Goal: Task Accomplishment & Management: Complete application form

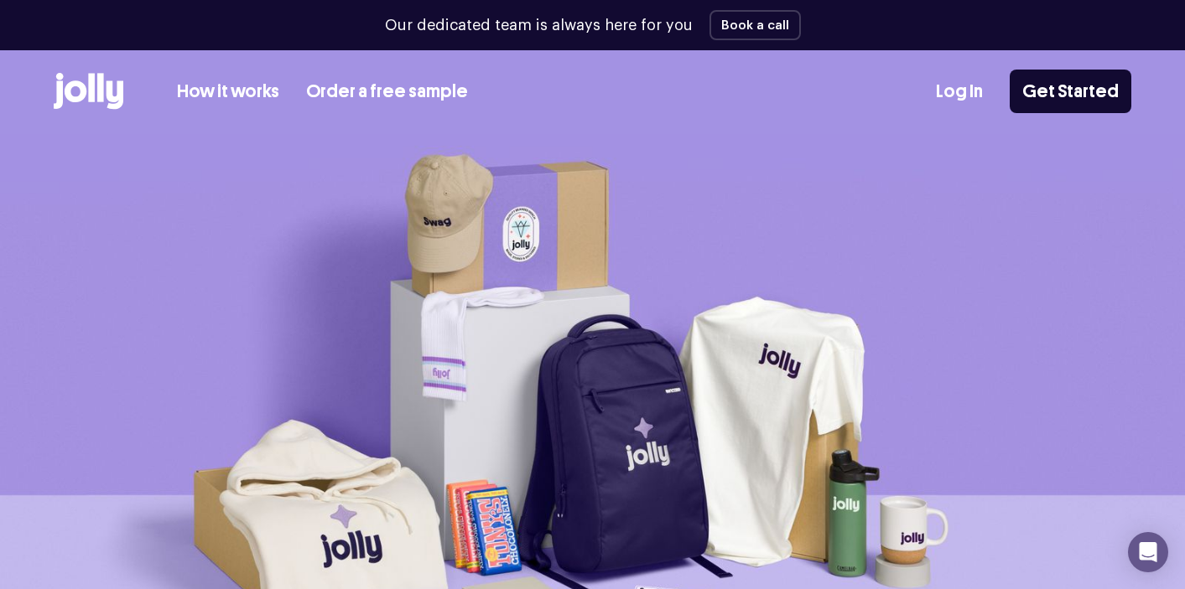
click at [250, 75] on div "How it works Order a free sample" at bounding box center [261, 91] width 414 height 37
click at [253, 89] on link "How it works" at bounding box center [228, 92] width 102 height 28
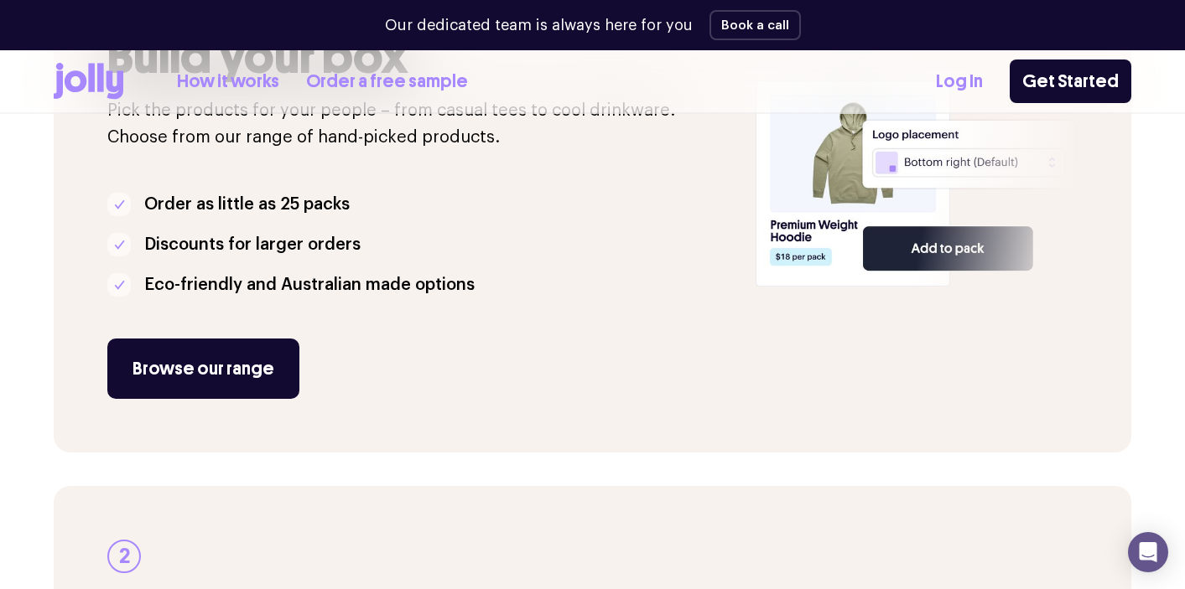
scroll to position [447, 0]
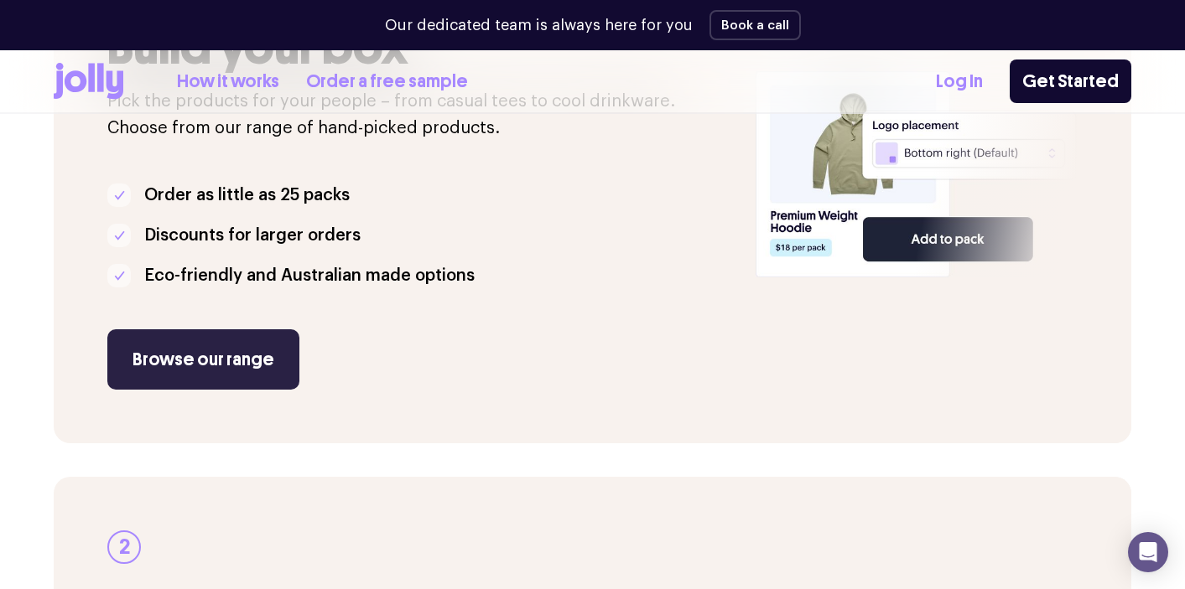
click at [251, 339] on link "Browse our range" at bounding box center [203, 360] width 192 height 60
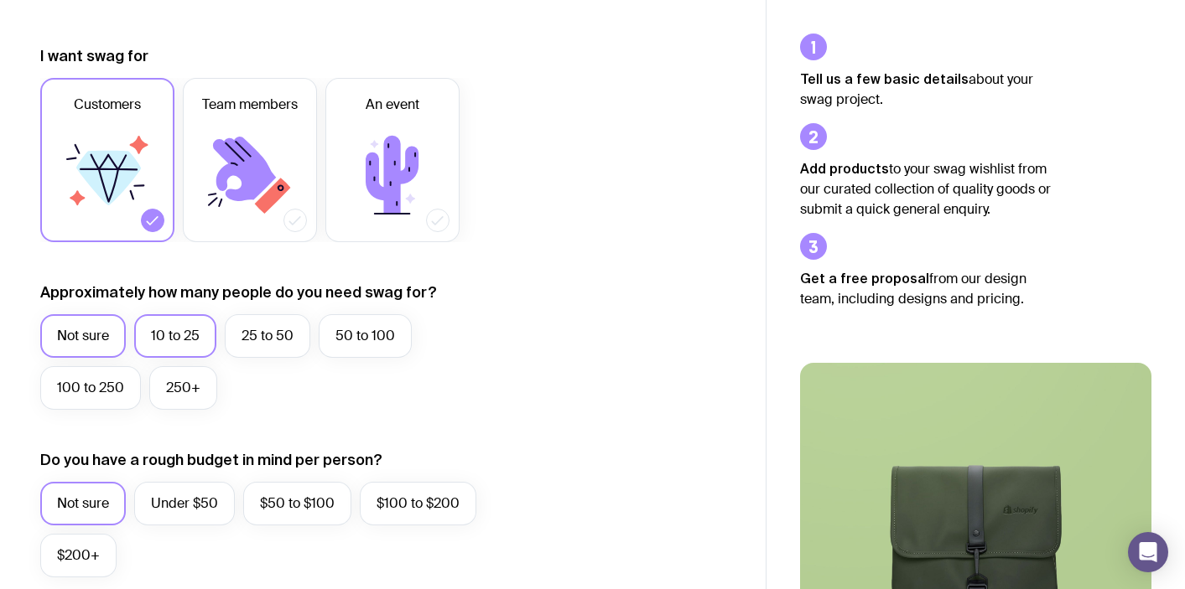
click at [154, 340] on label "10 to 25" at bounding box center [175, 336] width 82 height 44
click at [0, 0] on input "10 to 25" at bounding box center [0, 0] width 0 height 0
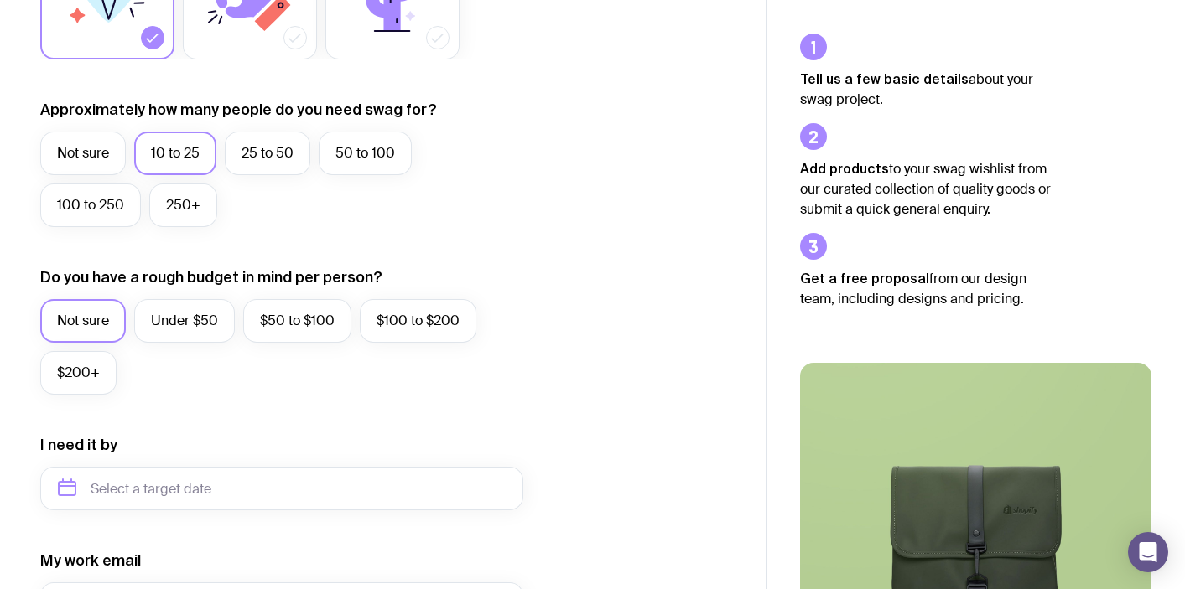
scroll to position [404, 0]
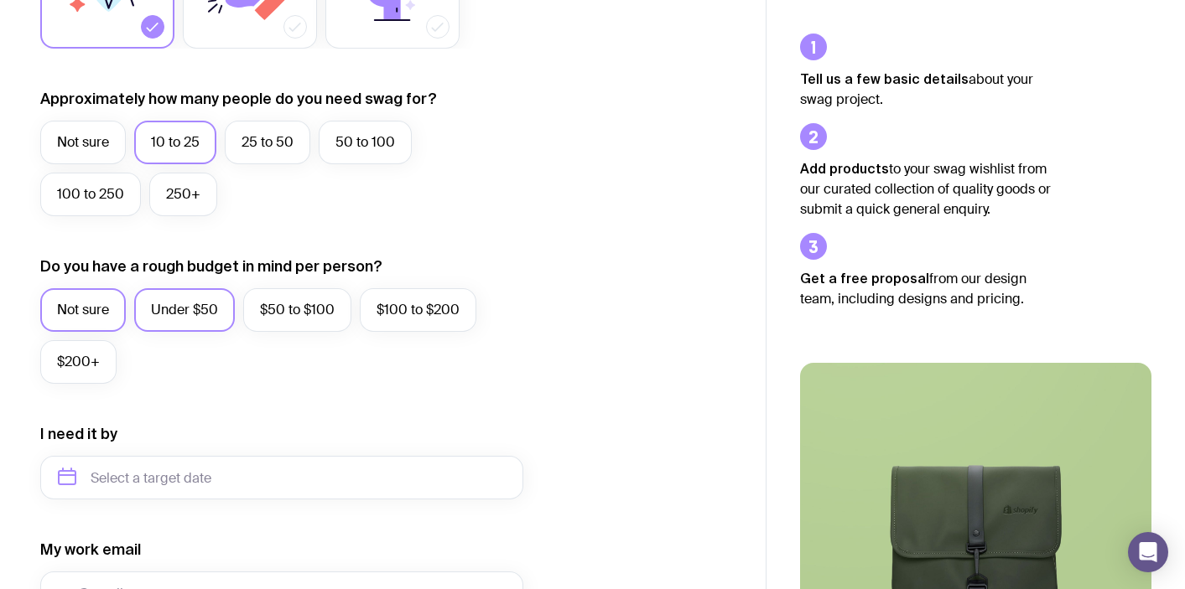
click at [177, 314] on label "Under $50" at bounding box center [184, 310] width 101 height 44
click at [0, 0] on input "Under $50" at bounding box center [0, 0] width 0 height 0
click at [158, 484] on input "text" at bounding box center [281, 478] width 483 height 44
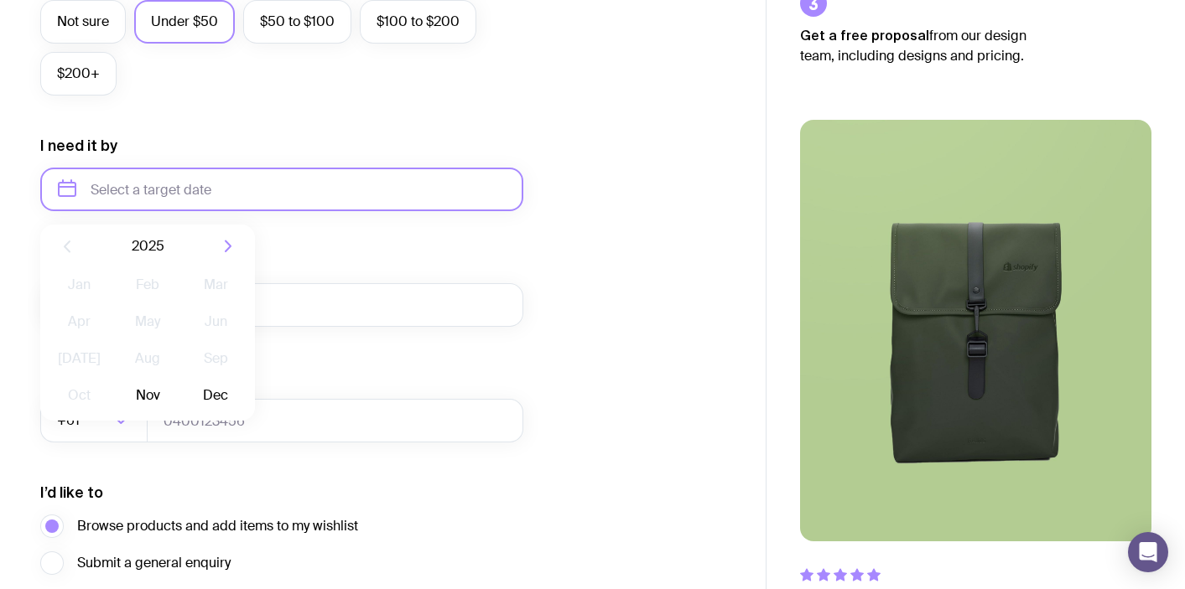
scroll to position [699, 0]
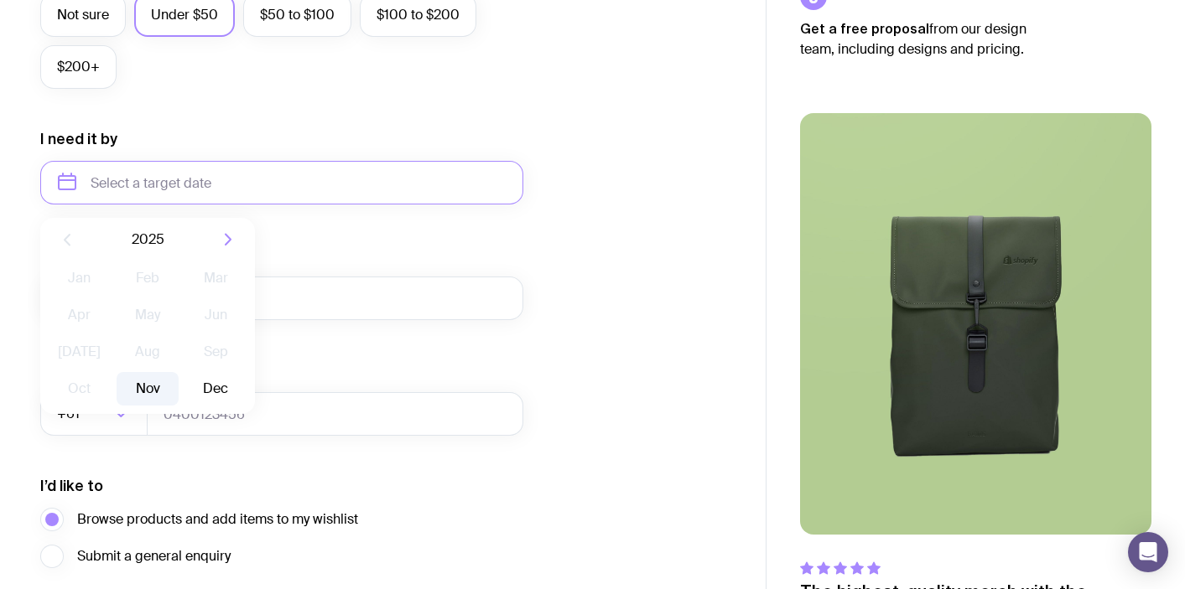
click at [150, 384] on button "Nov" at bounding box center [147, 389] width 61 height 34
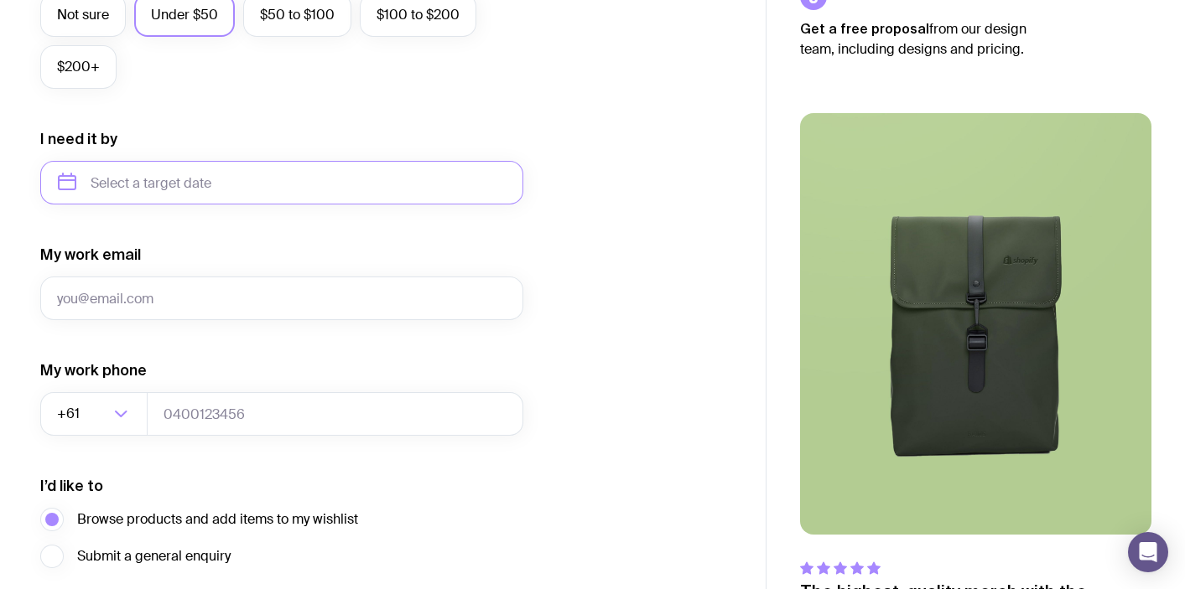
type input "[DATE]"
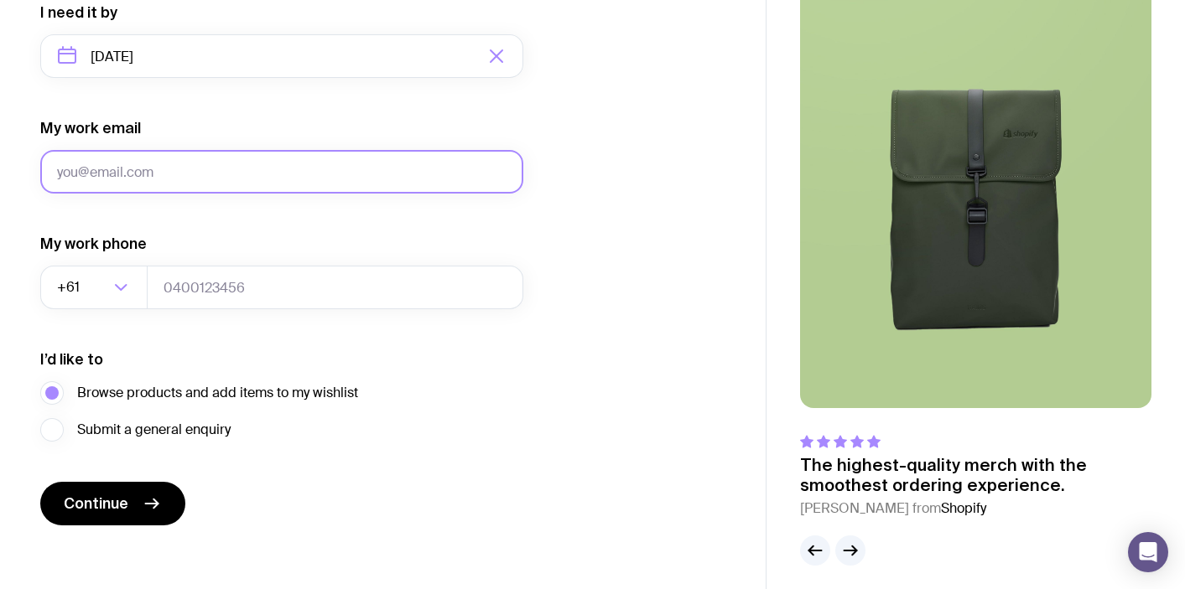
scroll to position [827, 0]
click at [157, 182] on input "My work email" at bounding box center [281, 171] width 483 height 44
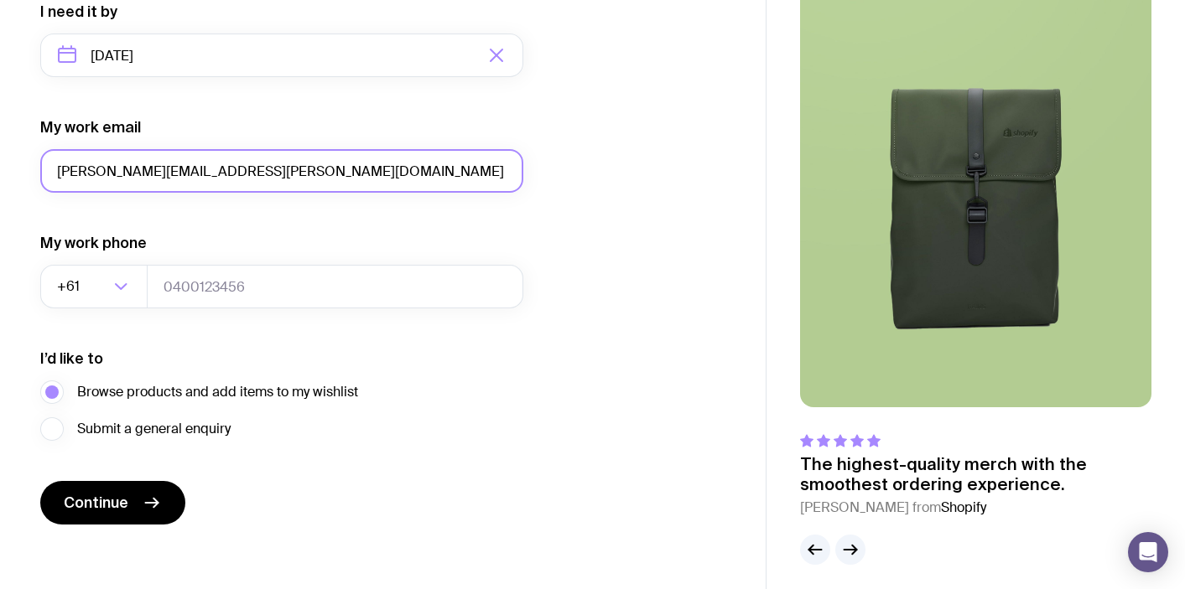
scroll to position [836, 0]
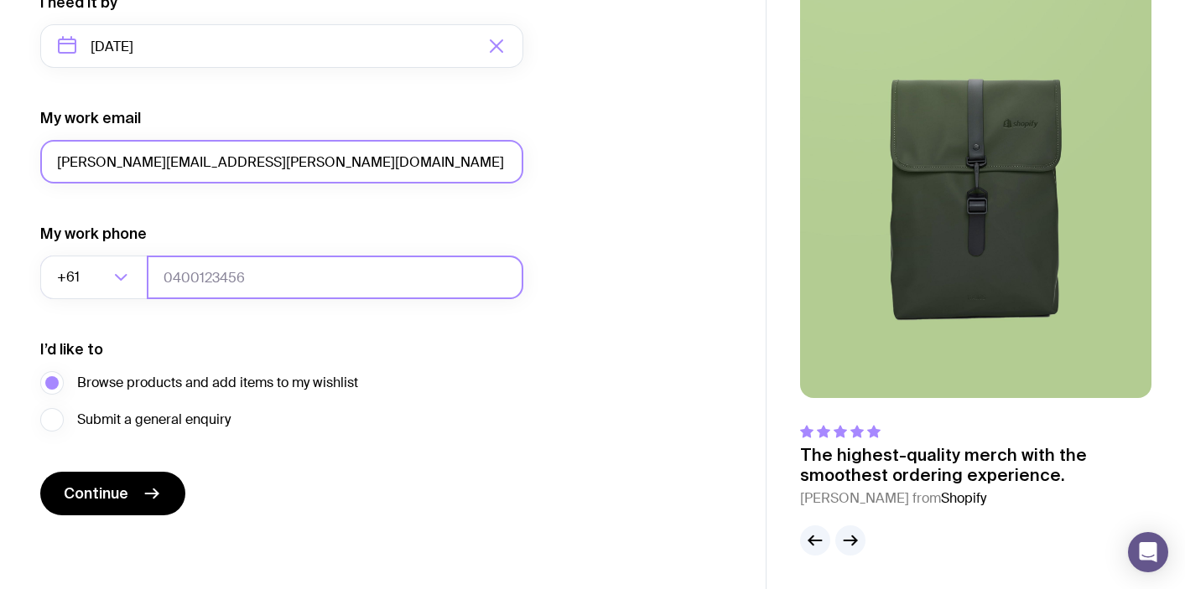
type input "[PERSON_NAME][EMAIL_ADDRESS][PERSON_NAME][DOMAIN_NAME]"
click at [211, 278] on input "tel" at bounding box center [335, 278] width 377 height 44
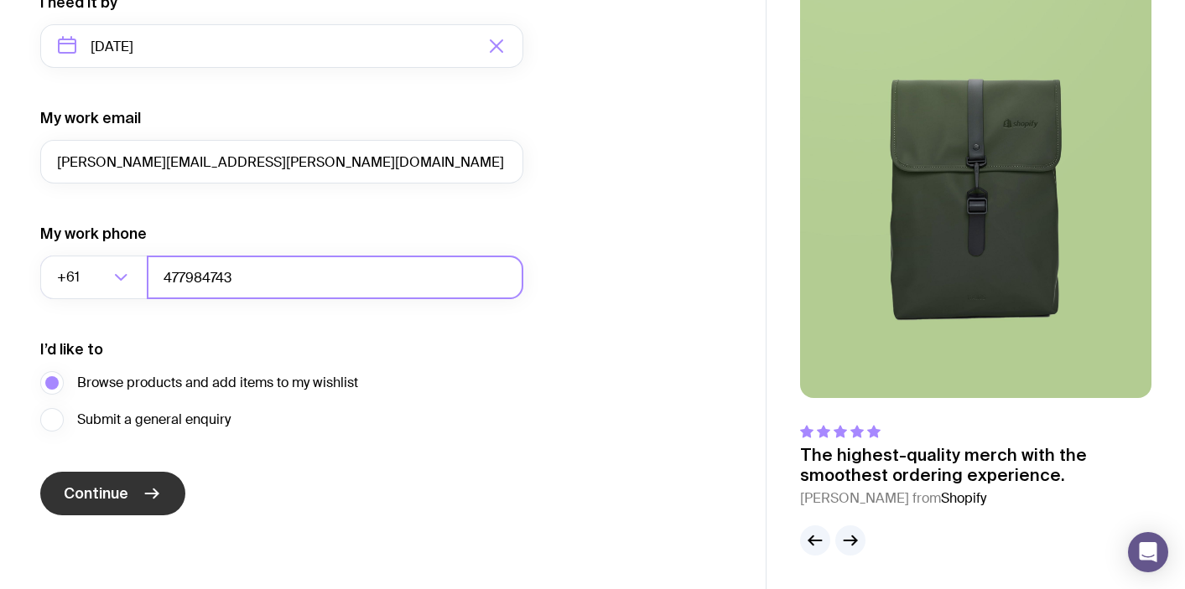
type input "477984743"
click at [130, 504] on button "Continue" at bounding box center [112, 494] width 145 height 44
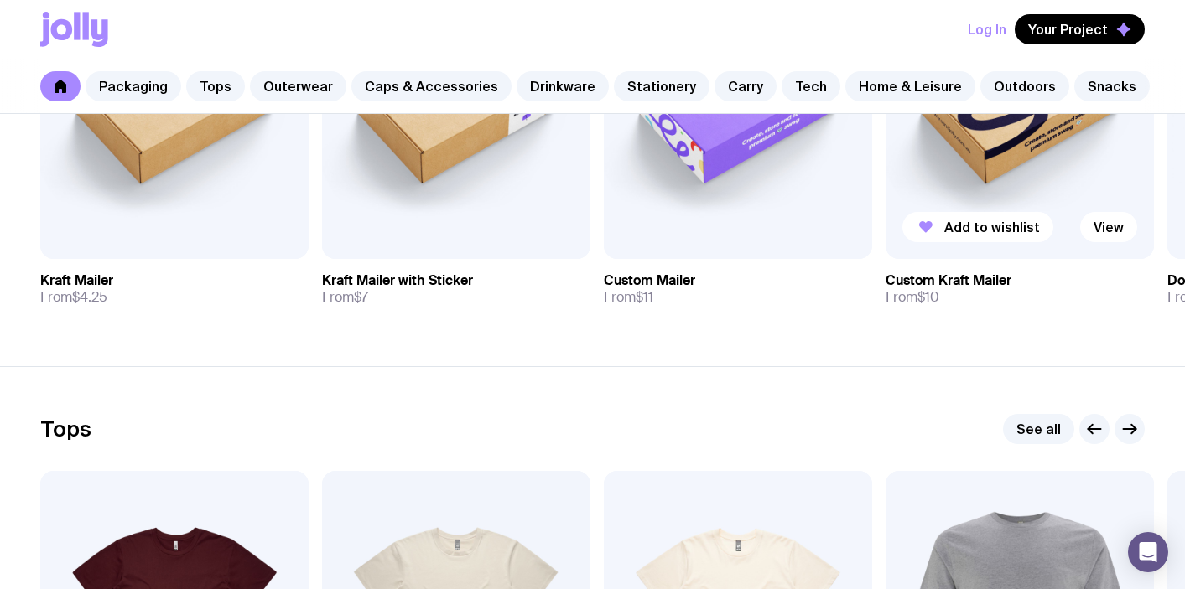
scroll to position [525, 0]
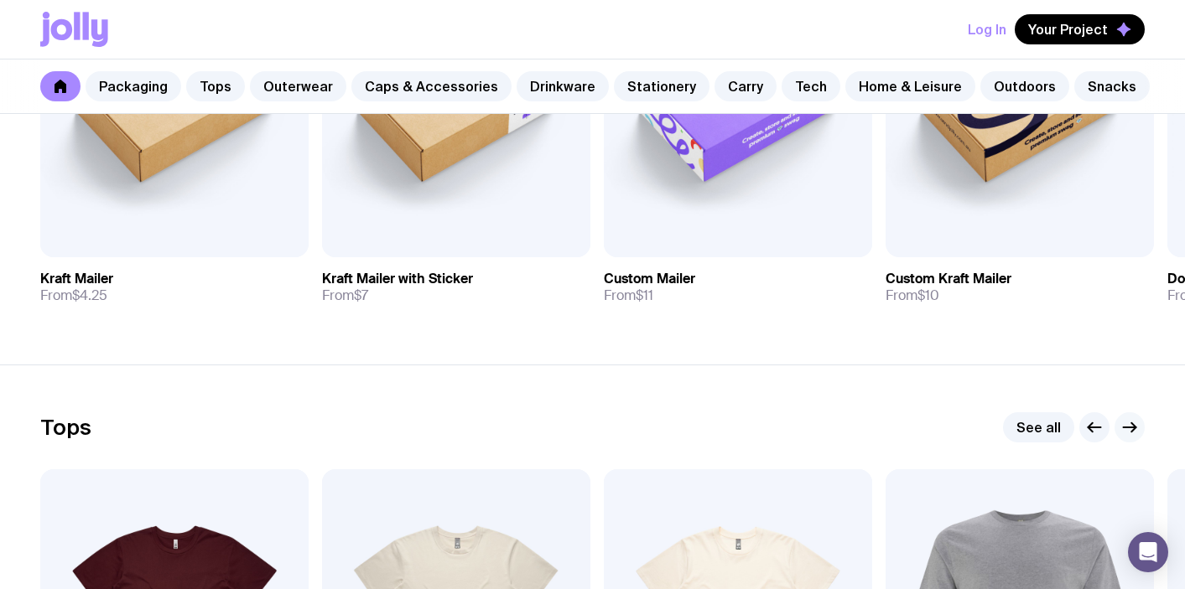
click at [1133, 426] on icon "button" at bounding box center [1129, 428] width 20 height 20
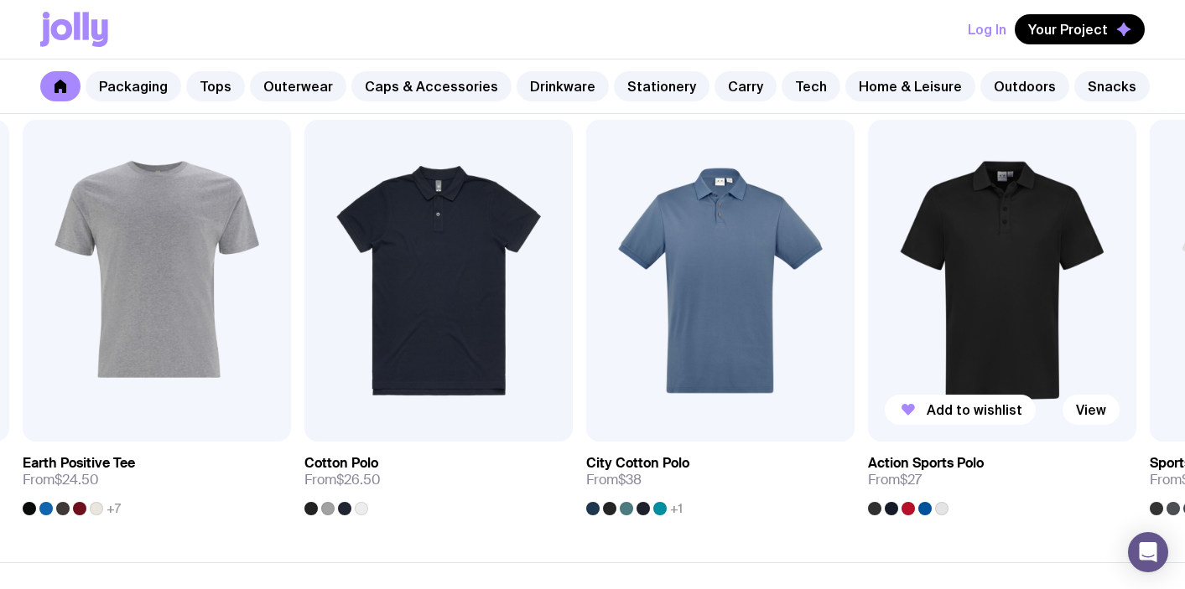
scroll to position [872, 0]
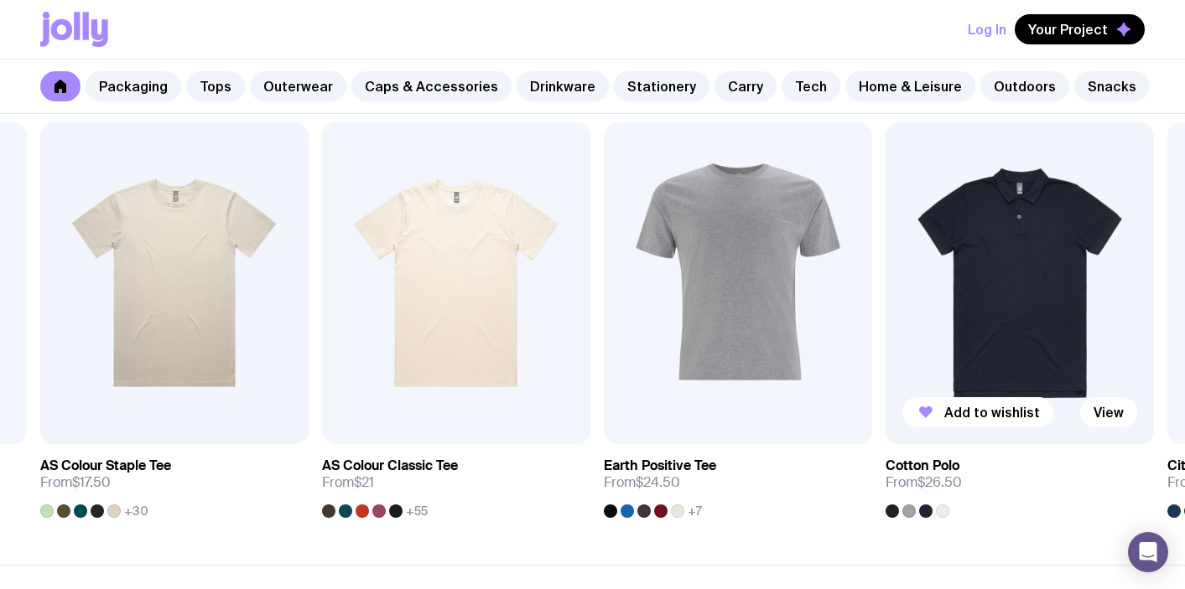
click at [1017, 273] on img at bounding box center [1019, 283] width 268 height 322
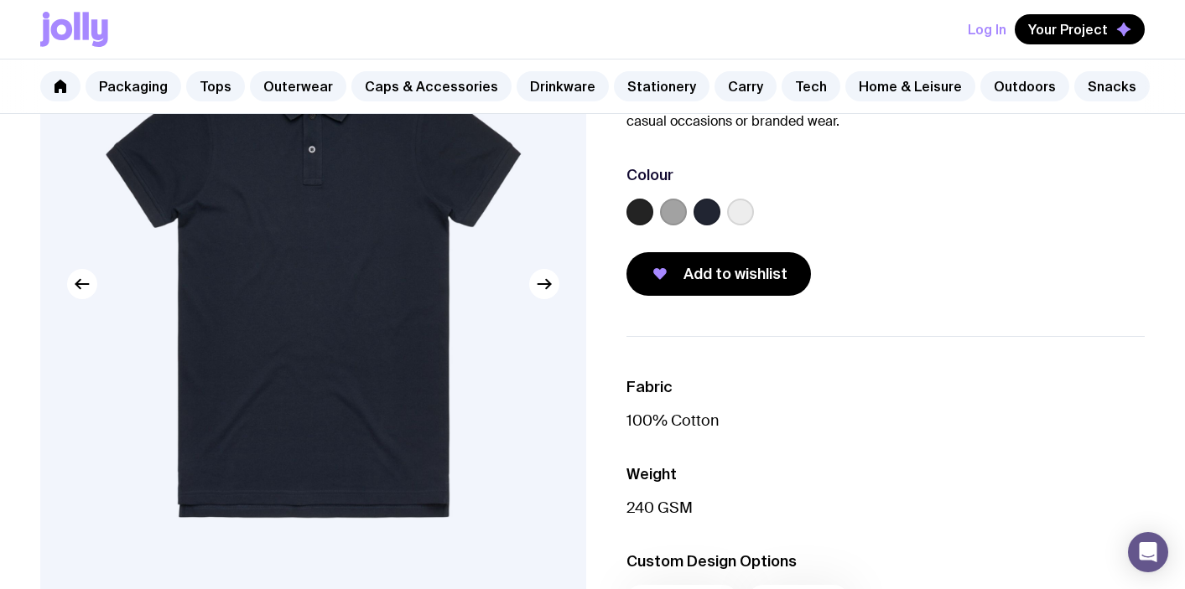
scroll to position [190, 0]
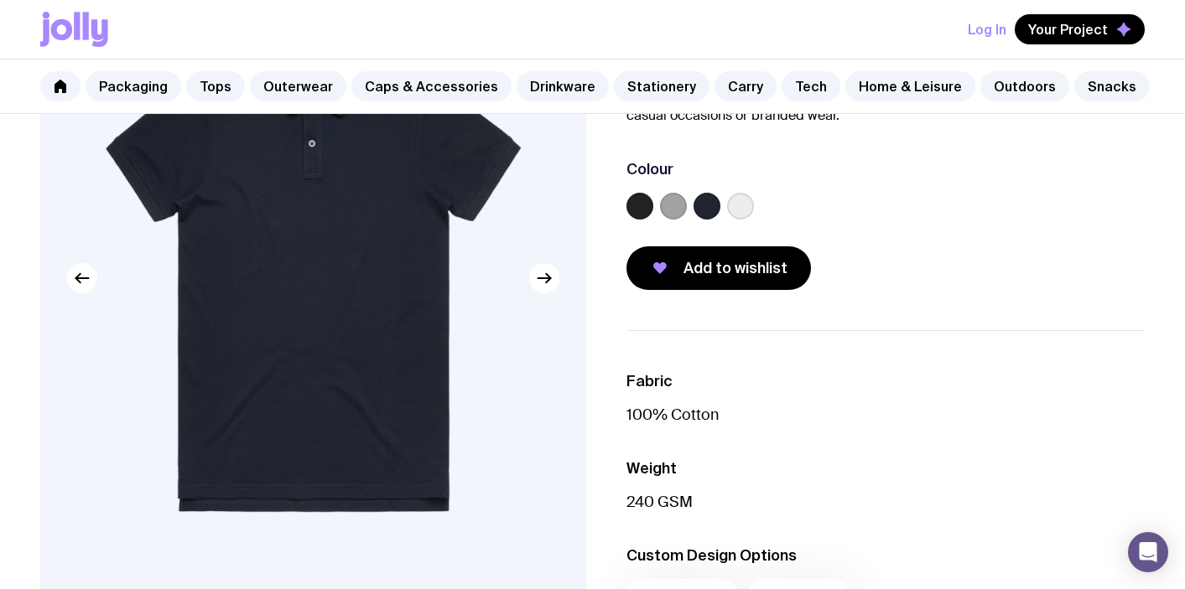
click at [692, 209] on div at bounding box center [885, 210] width 519 height 34
click at [697, 205] on label at bounding box center [706, 206] width 27 height 27
click at [0, 0] on input "radio" at bounding box center [0, 0] width 0 height 0
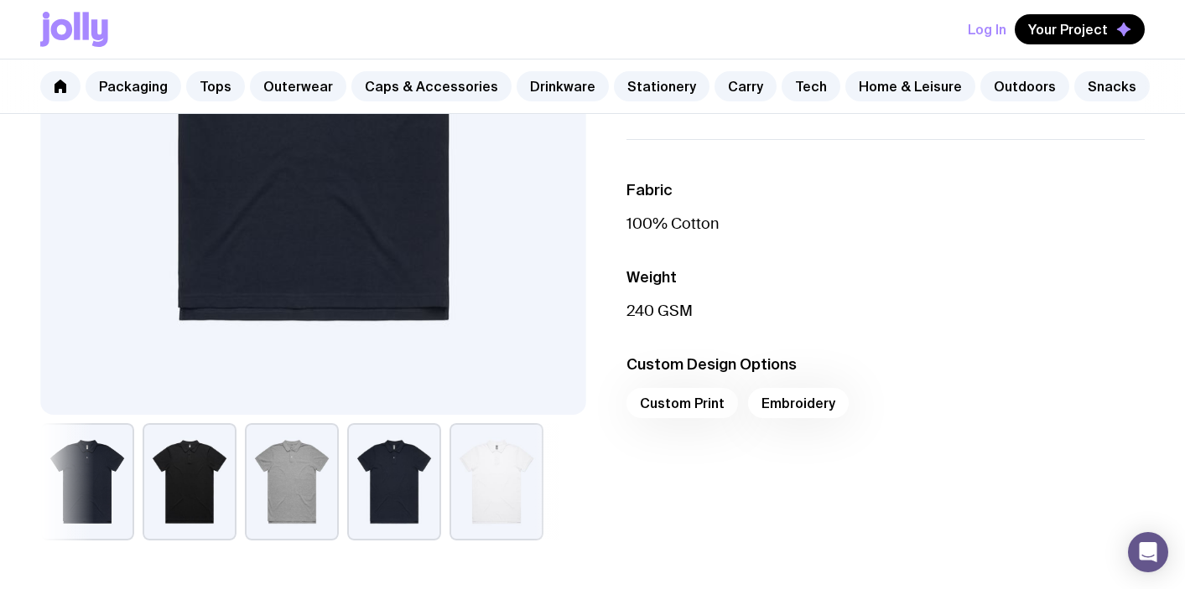
scroll to position [504, 0]
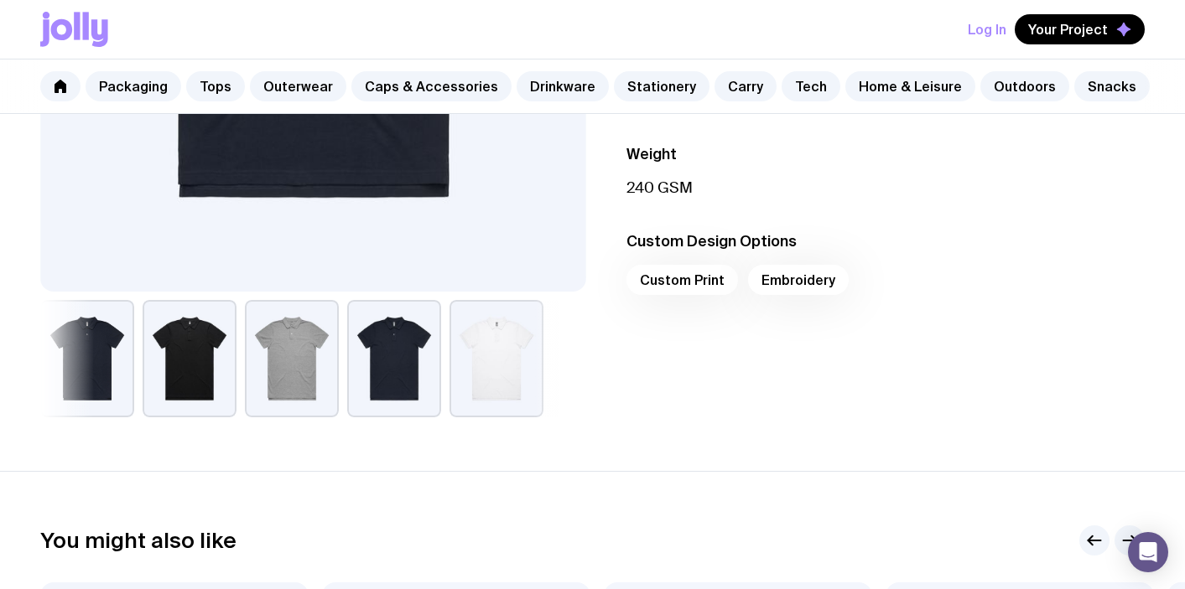
click at [802, 278] on div "Custom Print Embroidery" at bounding box center [885, 285] width 519 height 40
click at [781, 280] on div "Custom Print Embroidery" at bounding box center [885, 285] width 519 height 40
click at [753, 248] on h3 "Custom Design Options" at bounding box center [885, 241] width 519 height 20
click at [788, 287] on div "Custom Print Embroidery" at bounding box center [885, 285] width 519 height 40
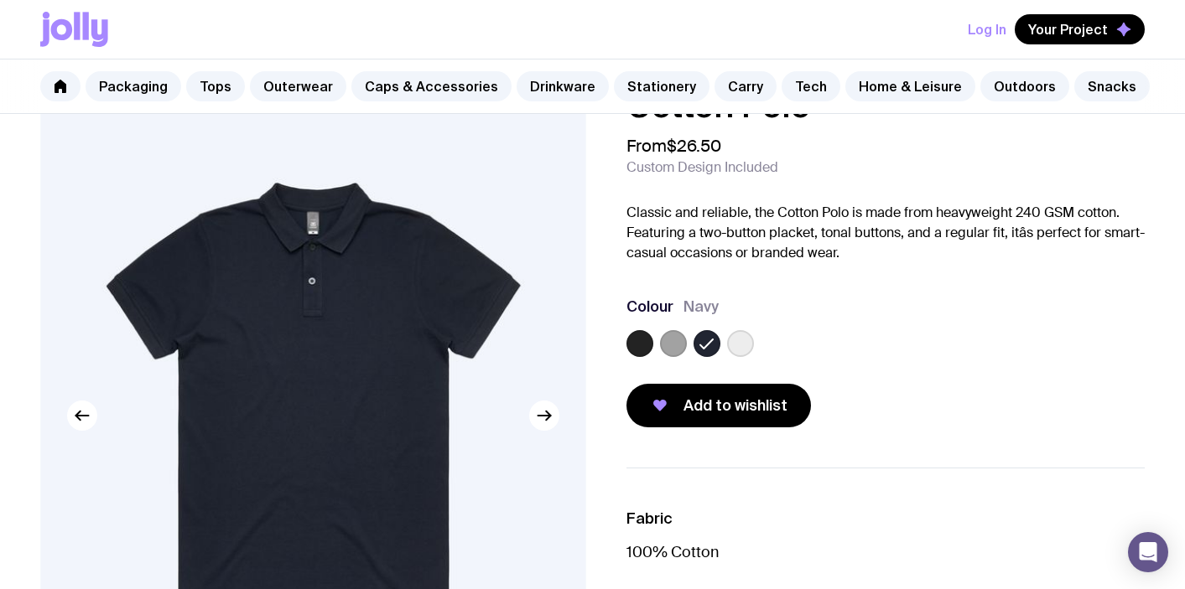
scroll to position [49, 0]
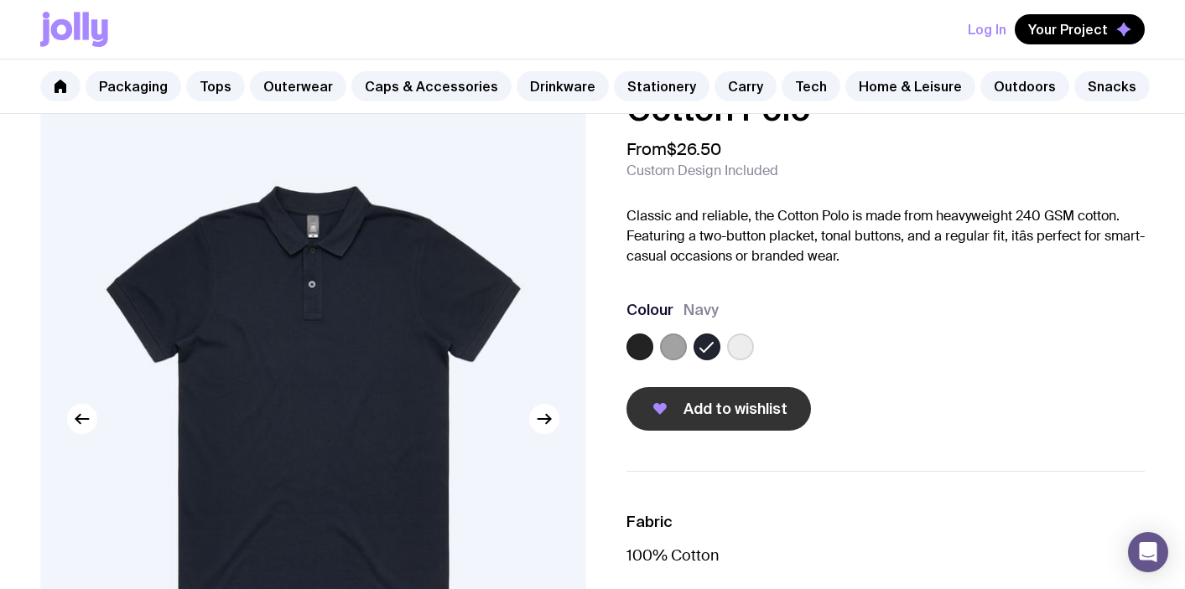
click at [685, 405] on span "Add to wishlist" at bounding box center [735, 409] width 104 height 20
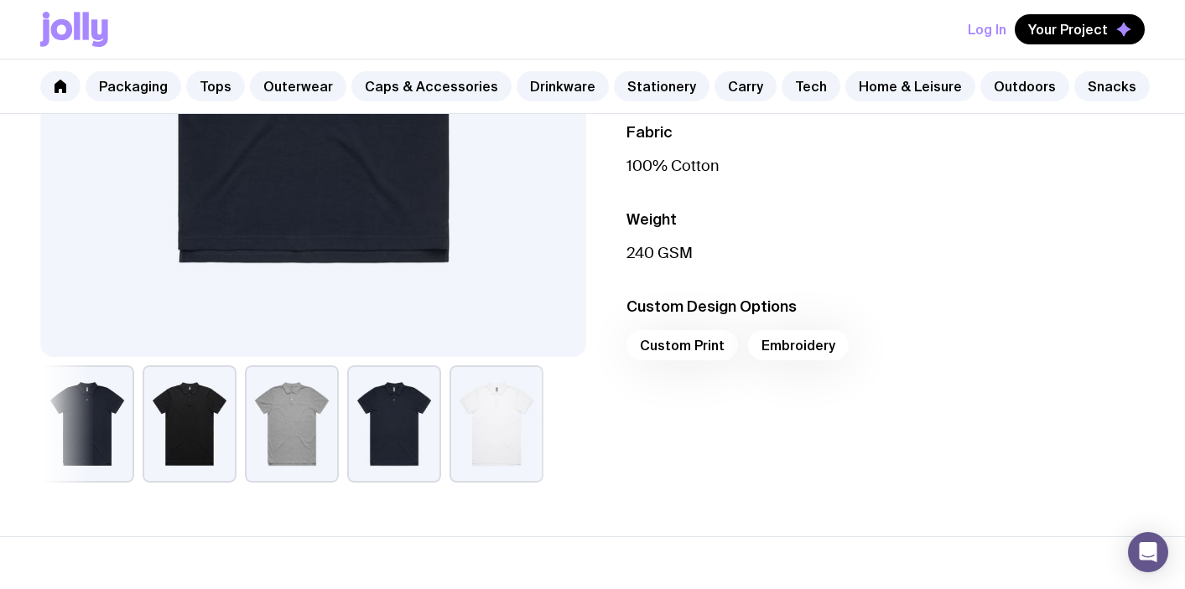
scroll to position [483, 0]
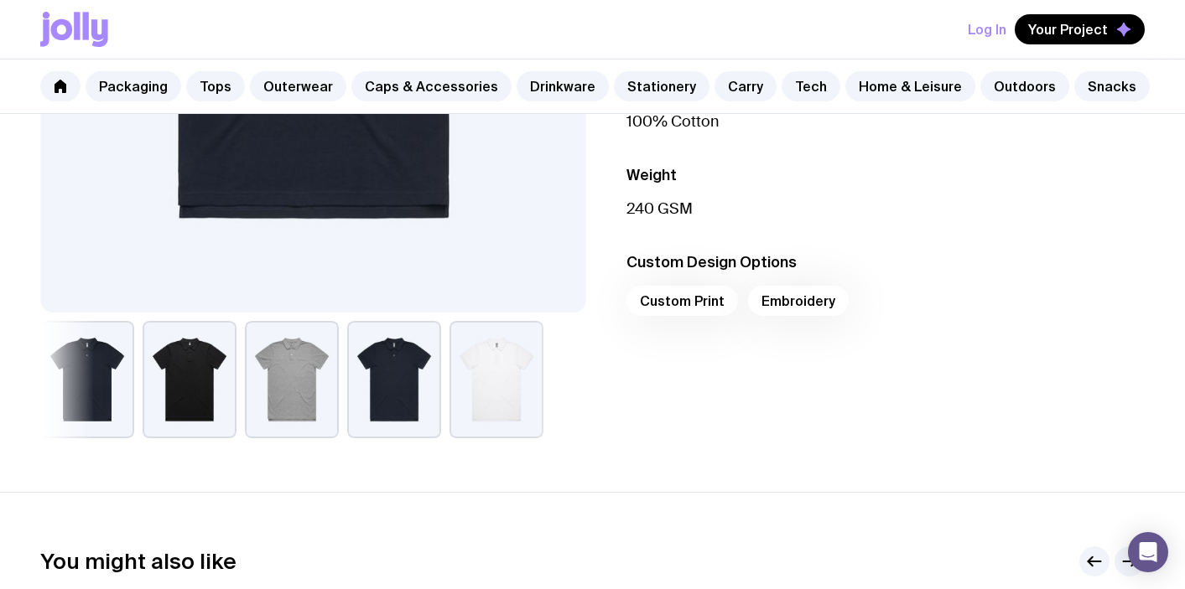
click at [793, 293] on div "Custom Print Embroidery" at bounding box center [885, 306] width 519 height 40
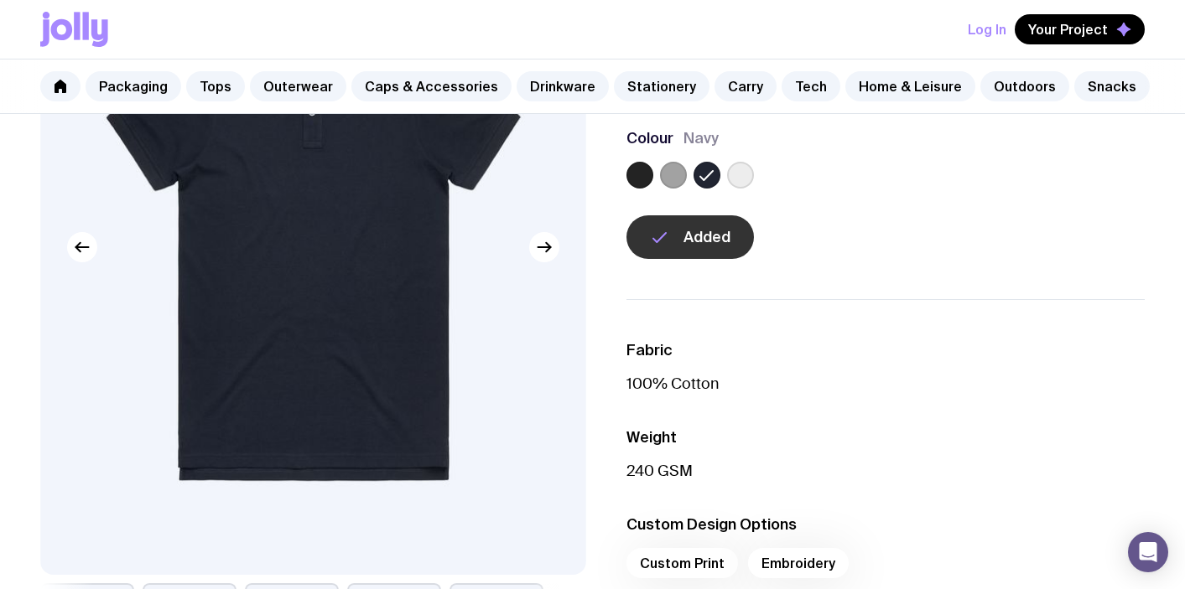
scroll to position [0, 0]
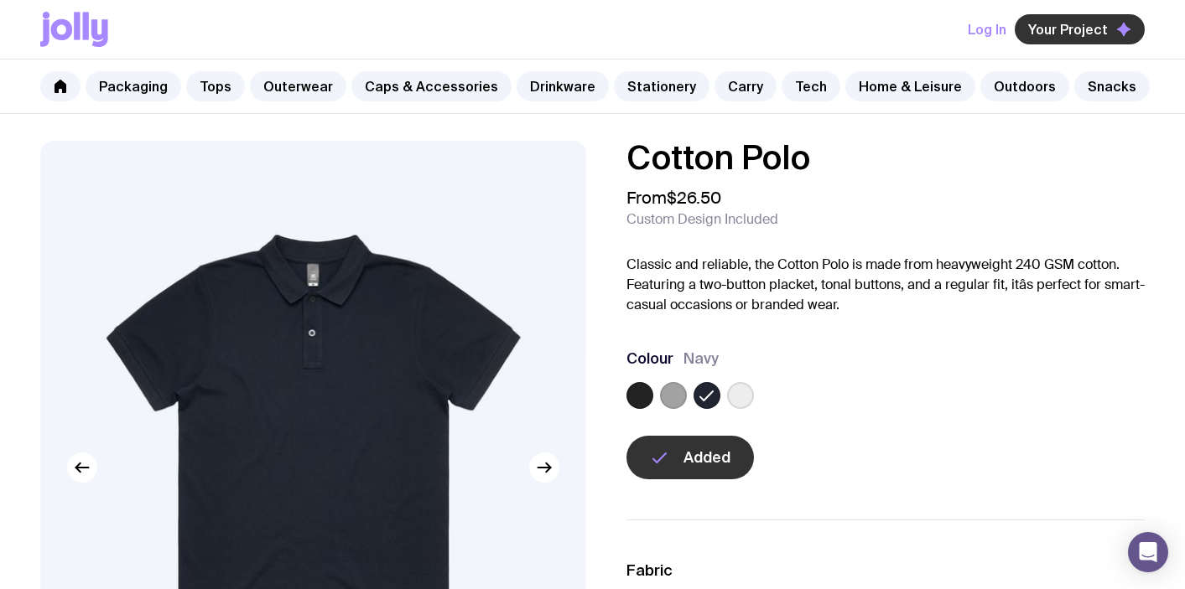
click at [1097, 28] on span "Your Project" at bounding box center [1068, 29] width 80 height 17
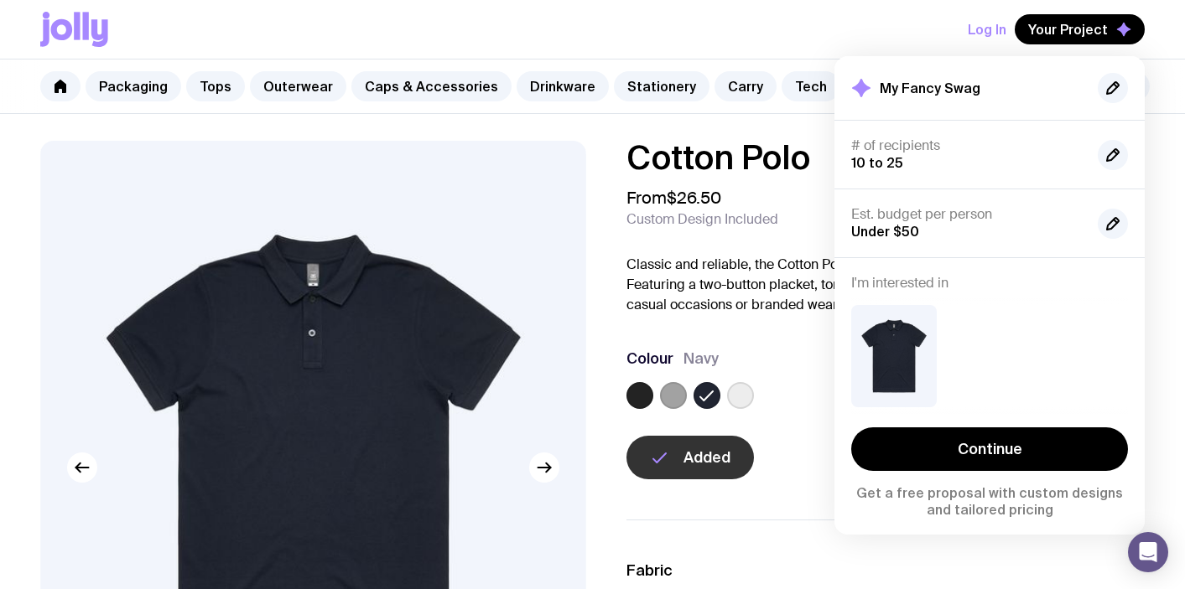
click at [756, 506] on div "Cotton Polo From $26.50 Custom Design Included Classic and reliable, the Cotton…" at bounding box center [592, 531] width 1185 height 781
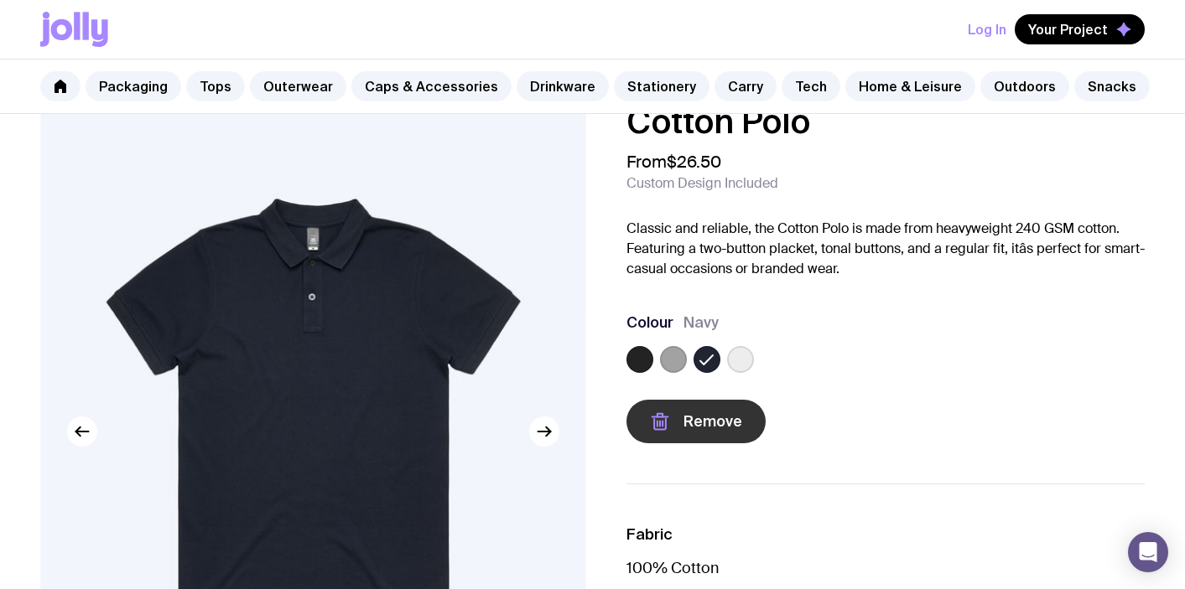
scroll to position [39, 0]
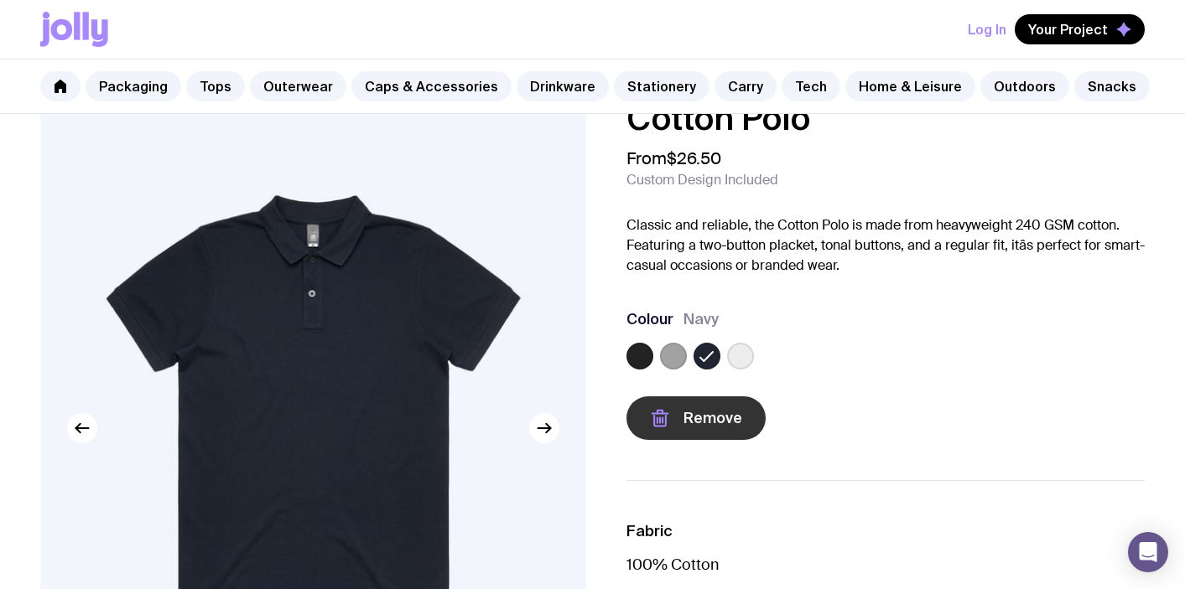
click at [705, 413] on span "Remove" at bounding box center [712, 418] width 59 height 20
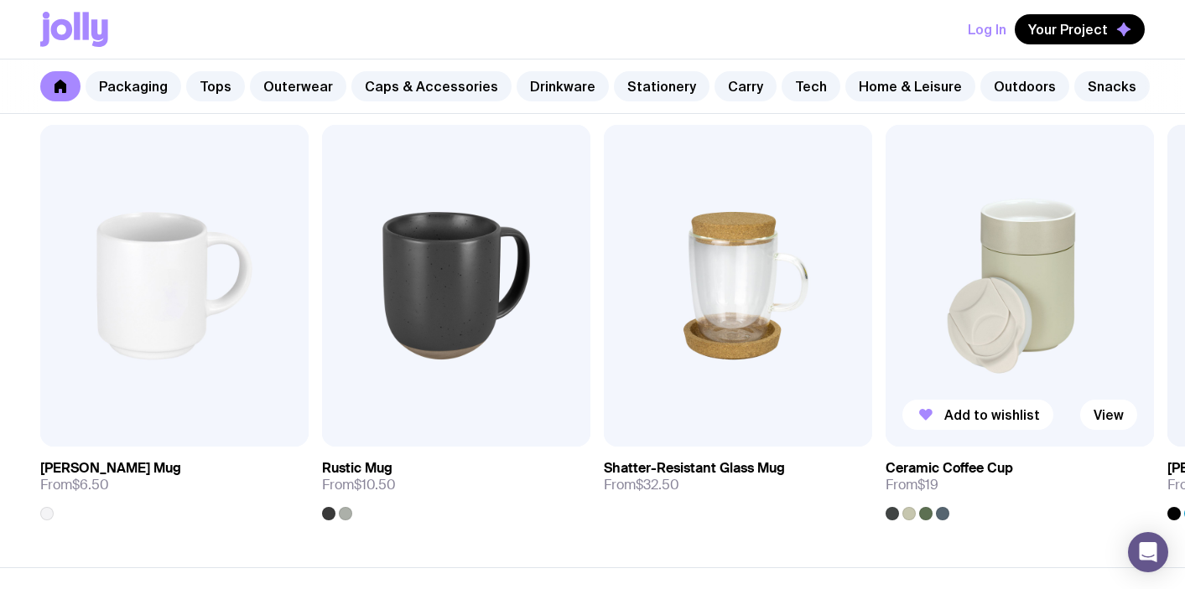
scroll to position [2452, 0]
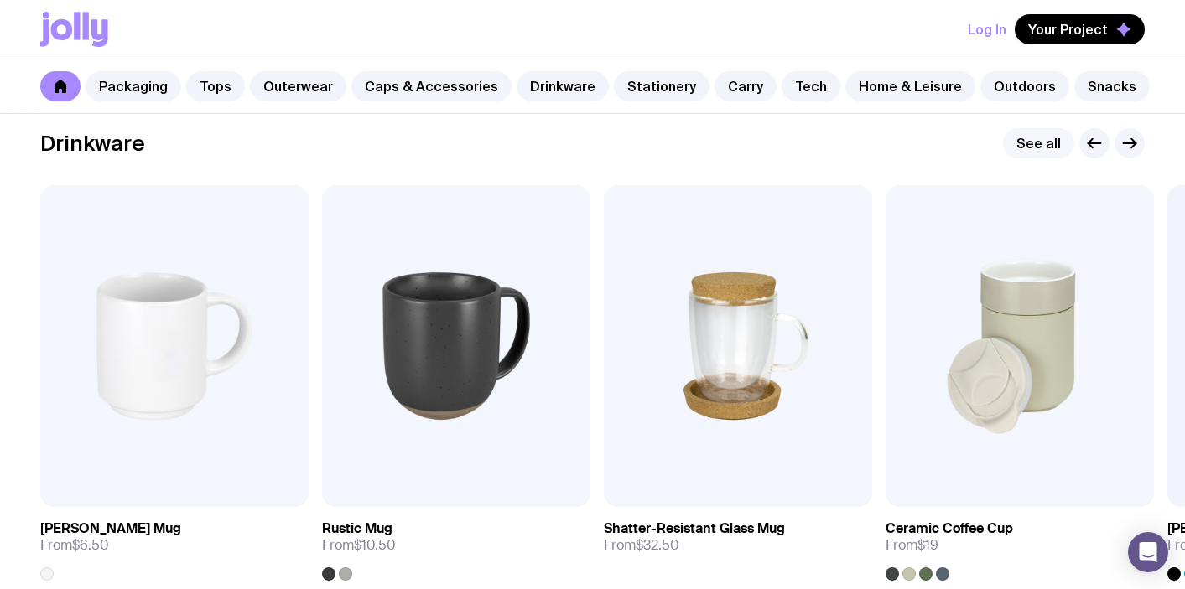
click at [1053, 152] on link "See all" at bounding box center [1038, 143] width 71 height 30
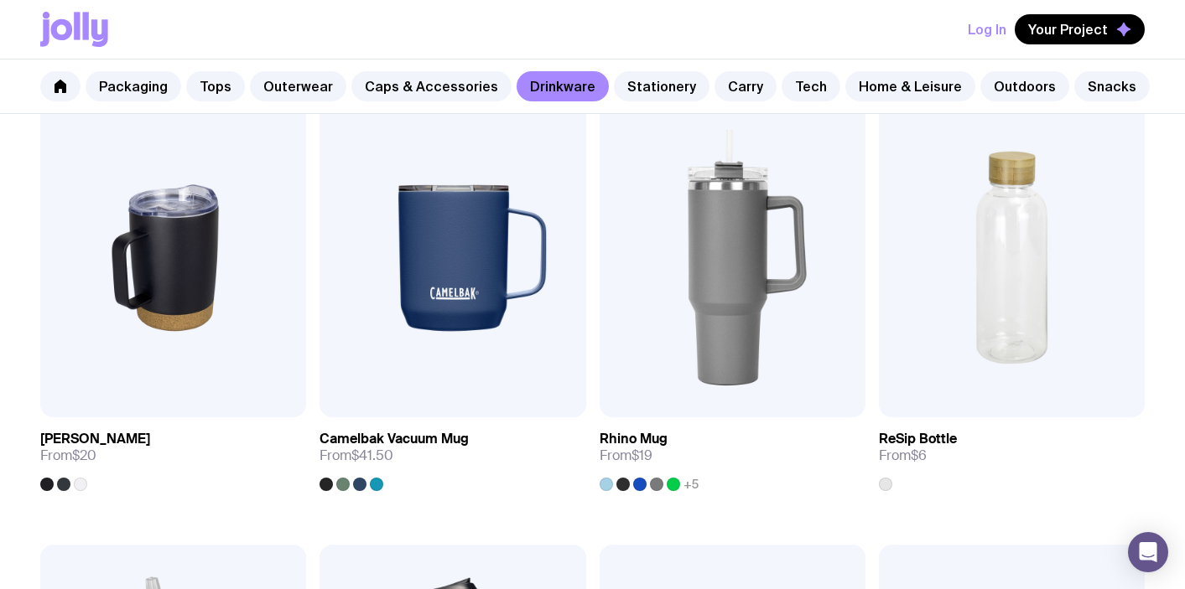
scroll to position [1231, 0]
click at [972, 285] on img at bounding box center [1012, 258] width 266 height 319
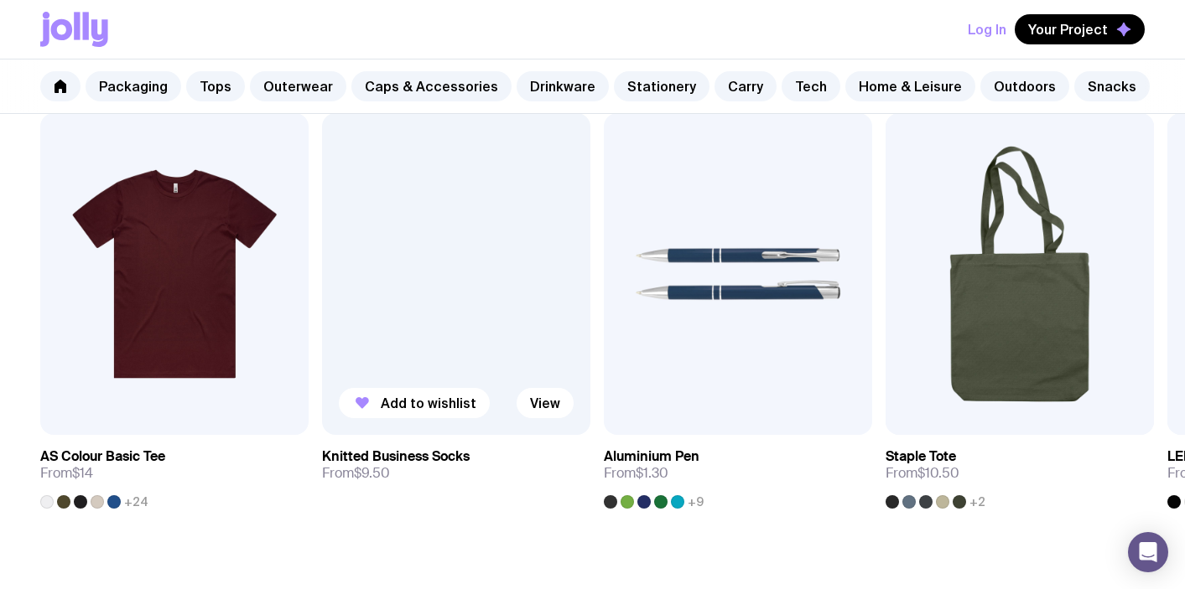
scroll to position [975, 0]
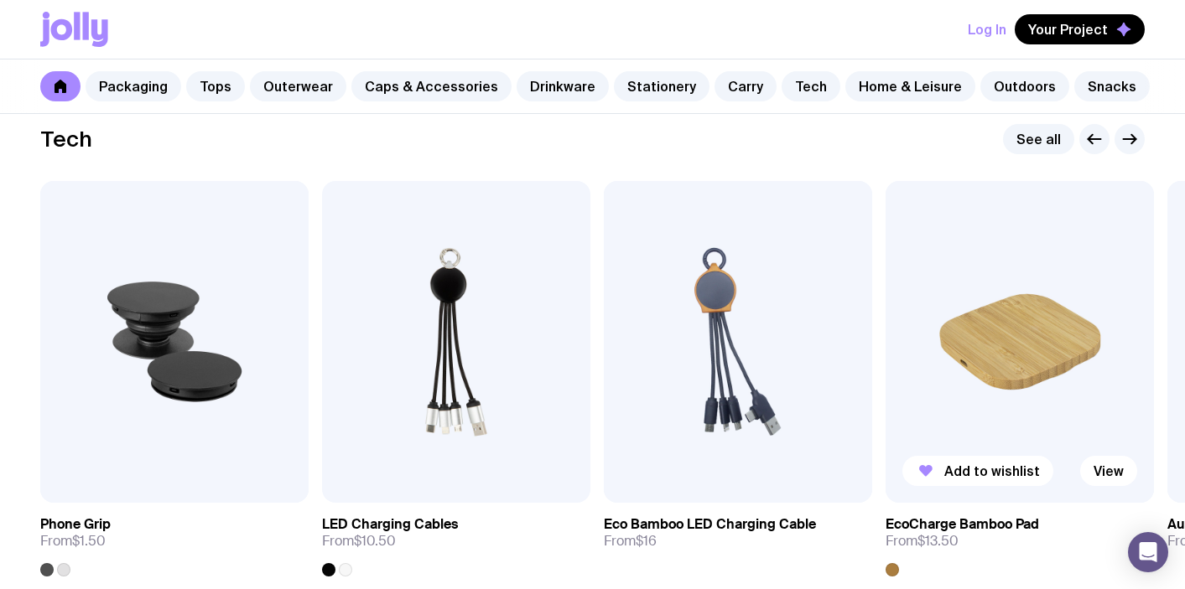
scroll to position [4111, 0]
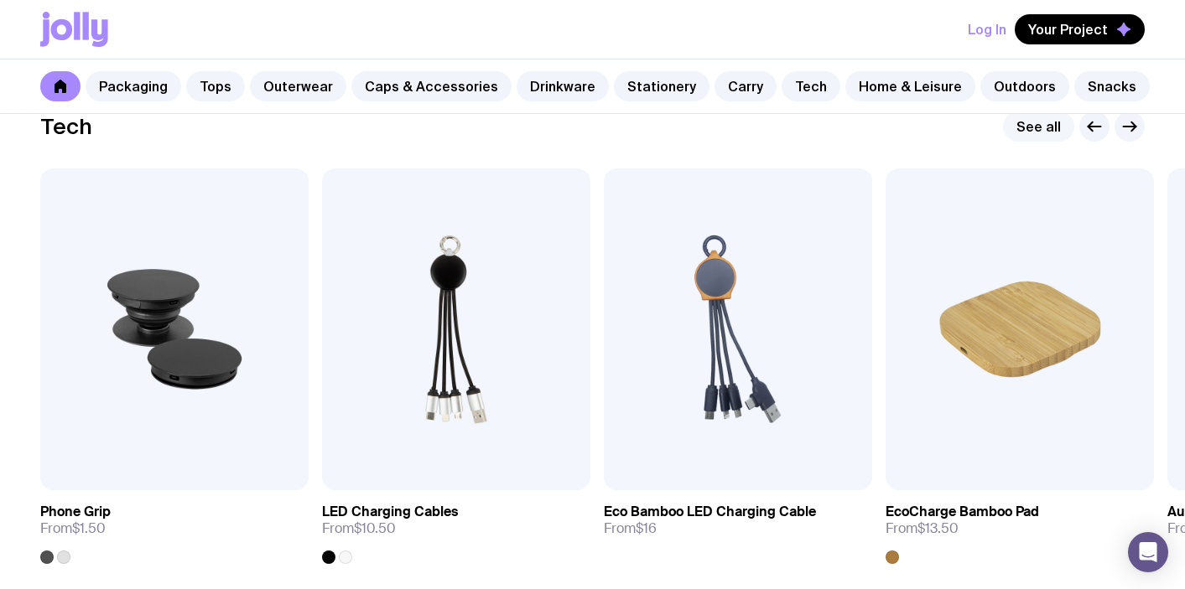
click at [1063, 114] on link "See all" at bounding box center [1038, 127] width 71 height 30
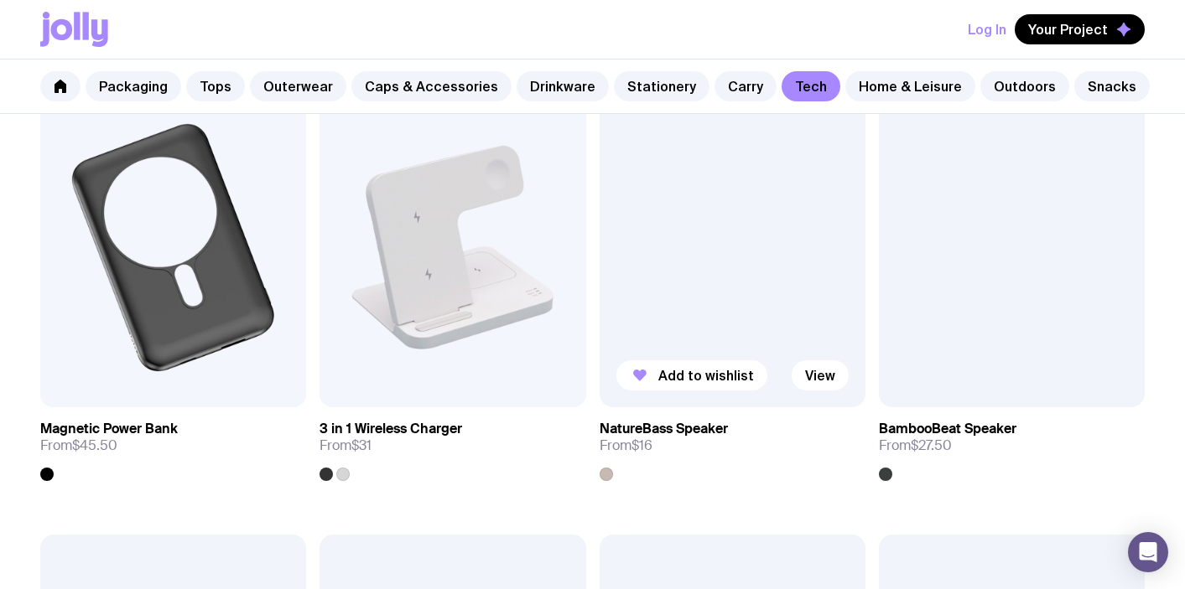
scroll to position [1241, 0]
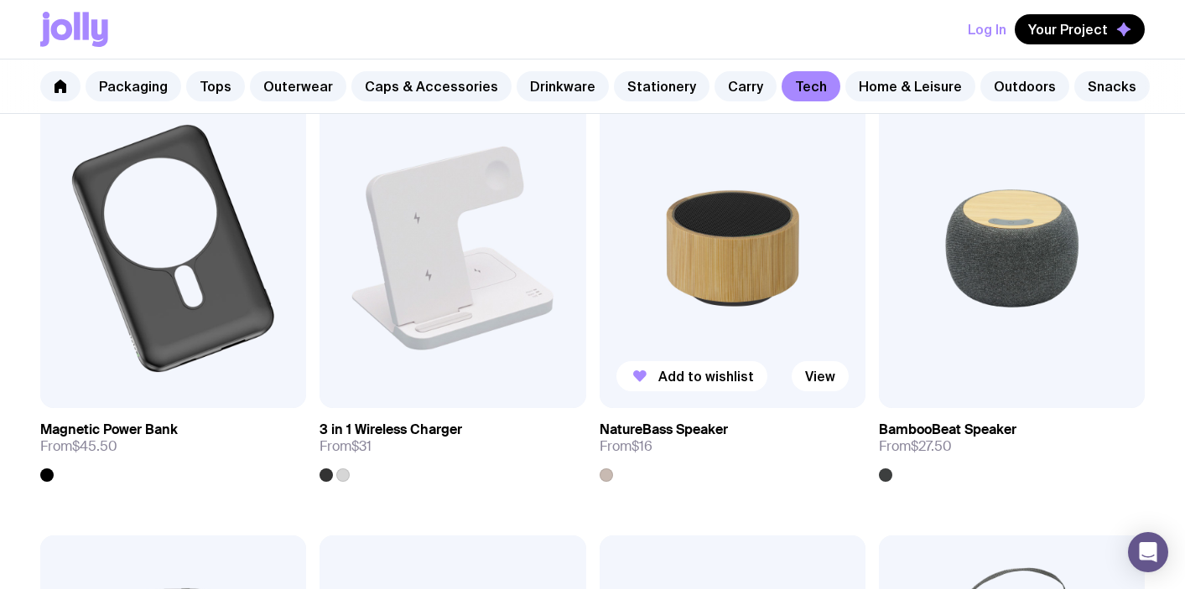
click at [764, 252] on img at bounding box center [733, 248] width 266 height 319
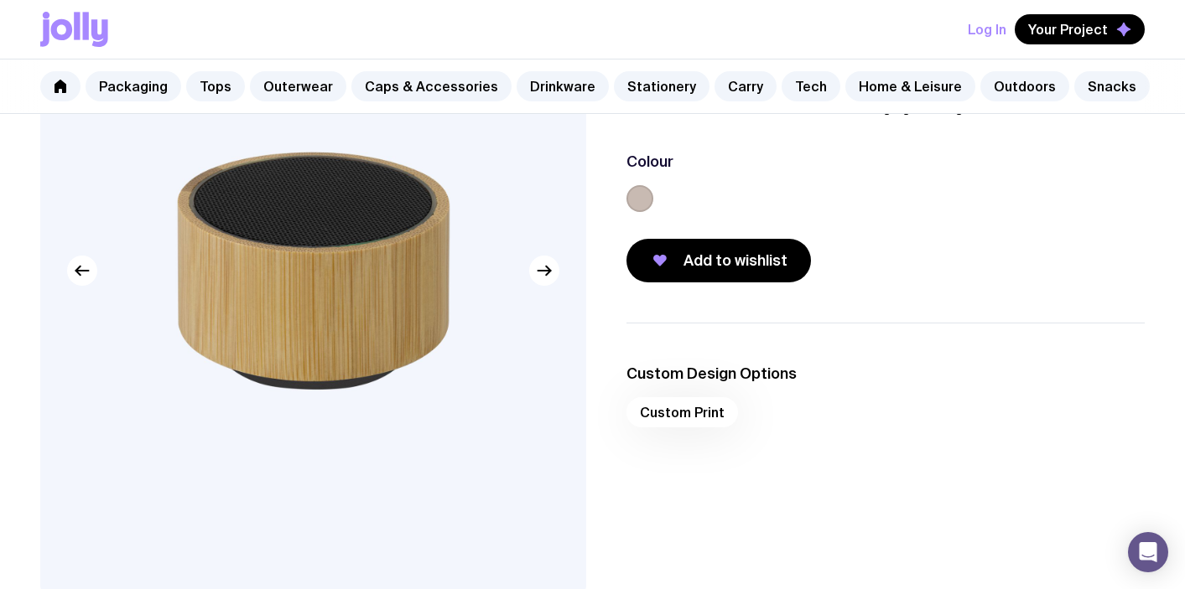
scroll to position [200, 0]
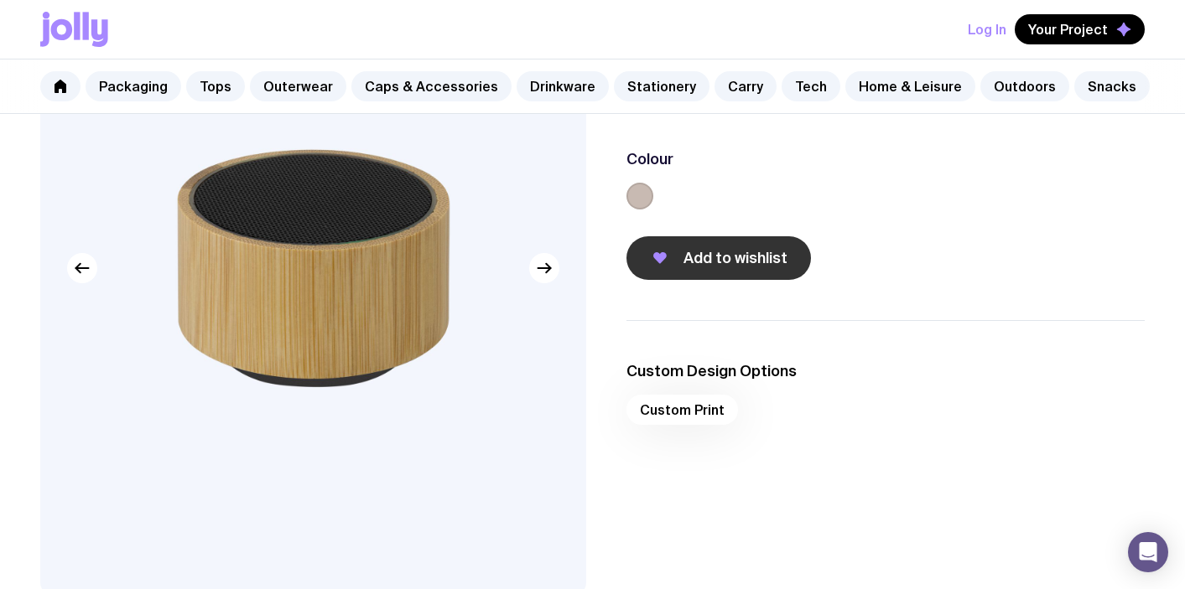
click at [739, 256] on span "Add to wishlist" at bounding box center [735, 258] width 104 height 20
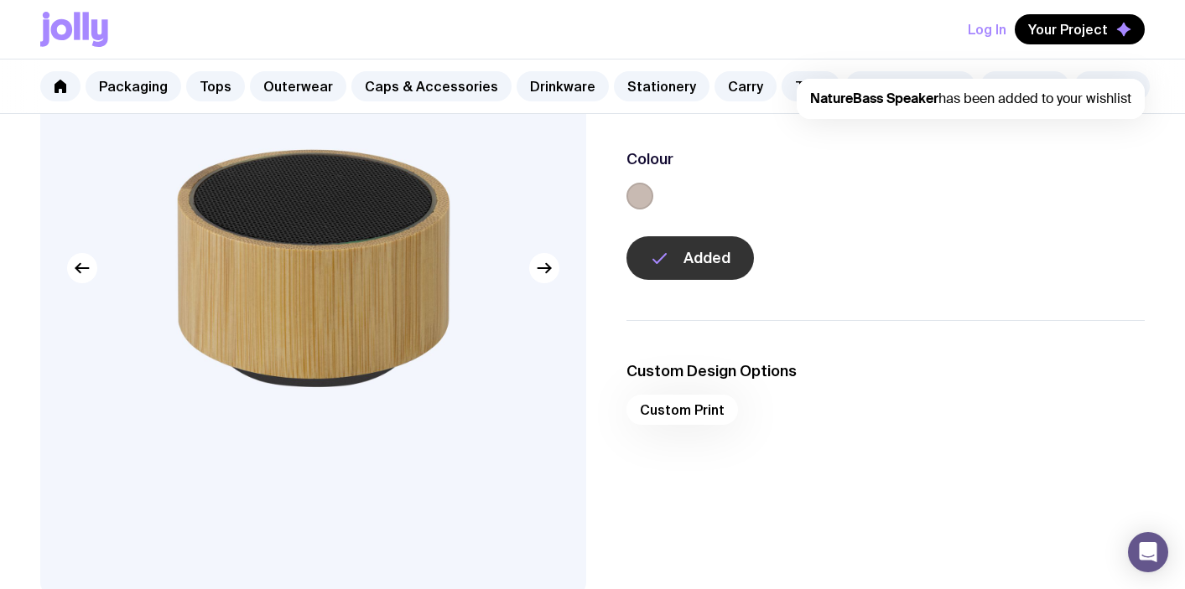
scroll to position [0, 0]
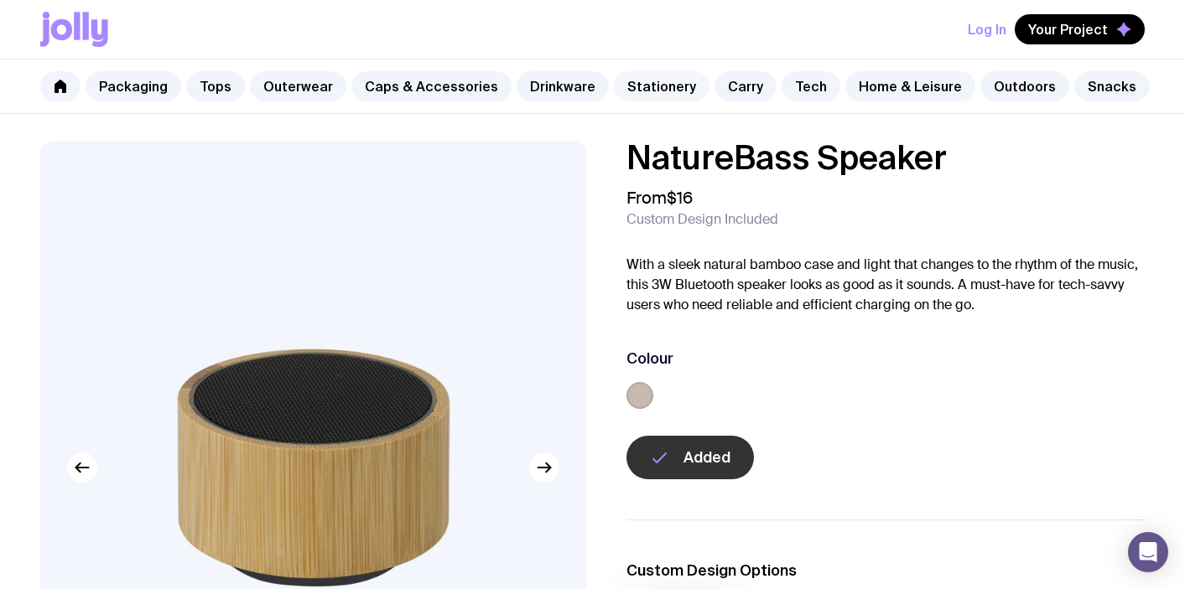
click at [652, 84] on link "Stationery" at bounding box center [662, 86] width 96 height 30
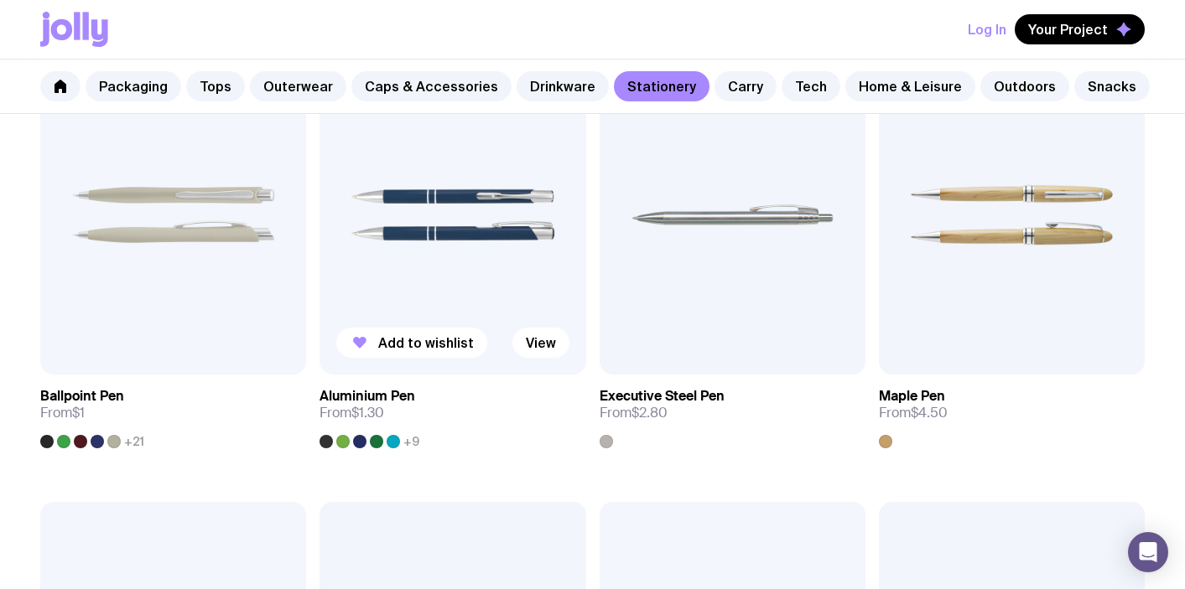
scroll to position [377, 0]
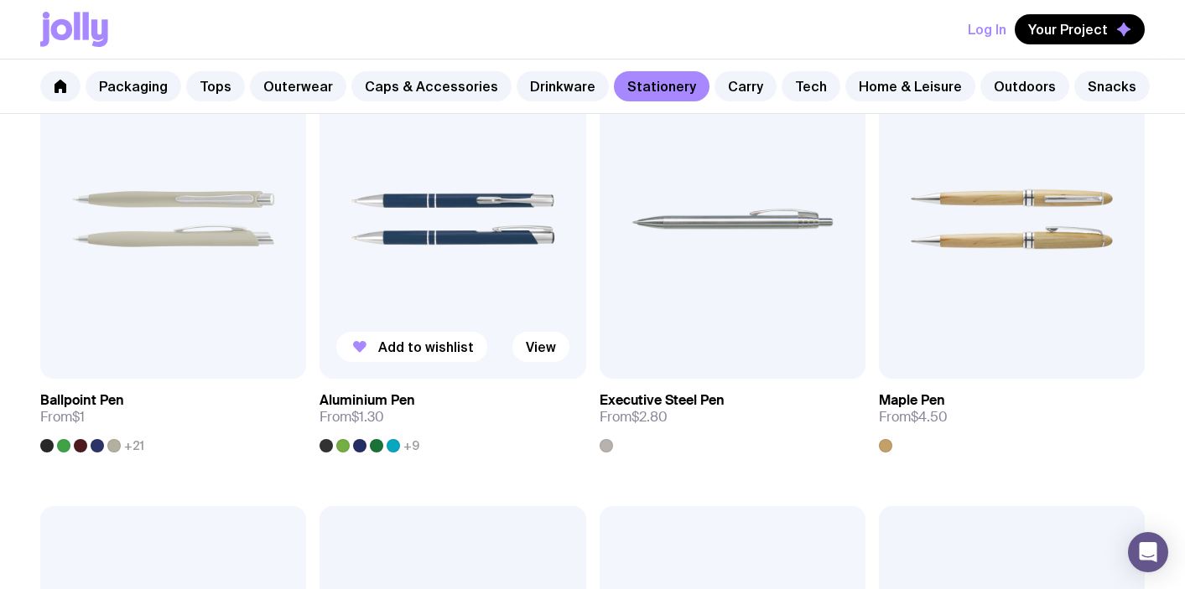
click at [439, 195] on img at bounding box center [452, 219] width 266 height 319
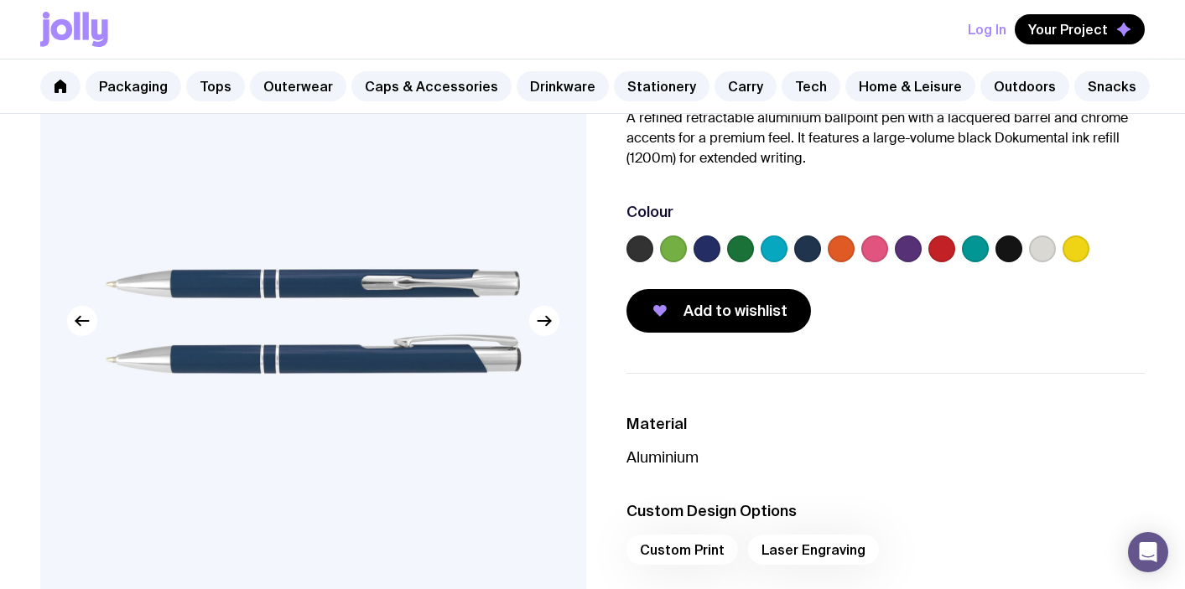
scroll to position [148, 0]
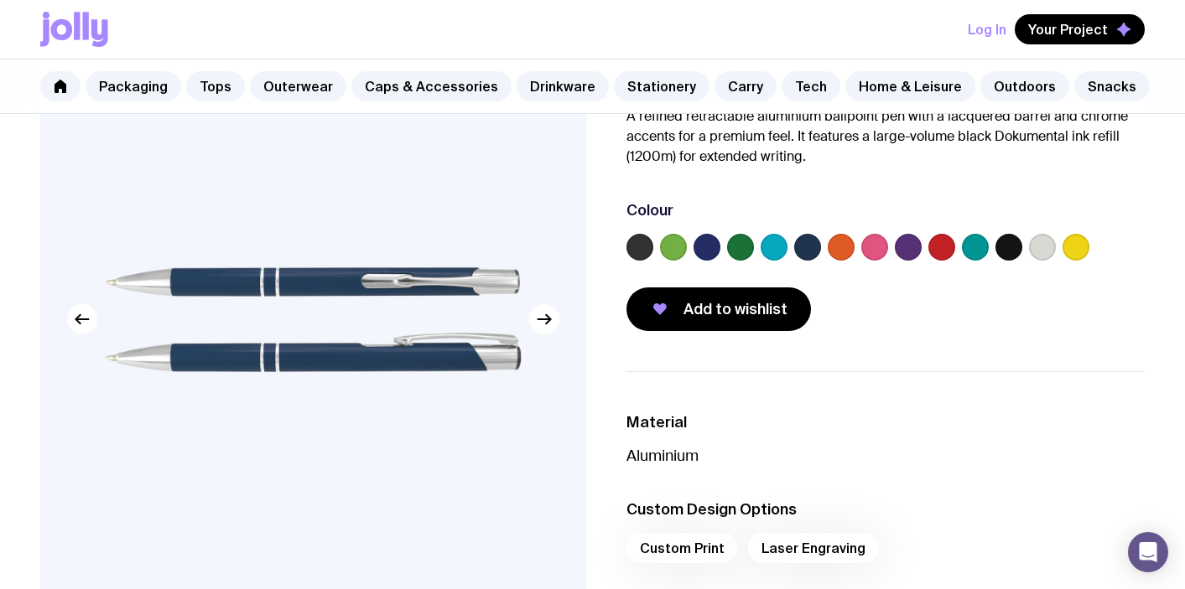
click at [1033, 258] on div at bounding box center [1042, 247] width 27 height 27
click at [1038, 253] on label at bounding box center [1042, 247] width 27 height 27
click at [0, 0] on input "radio" at bounding box center [0, 0] width 0 height 0
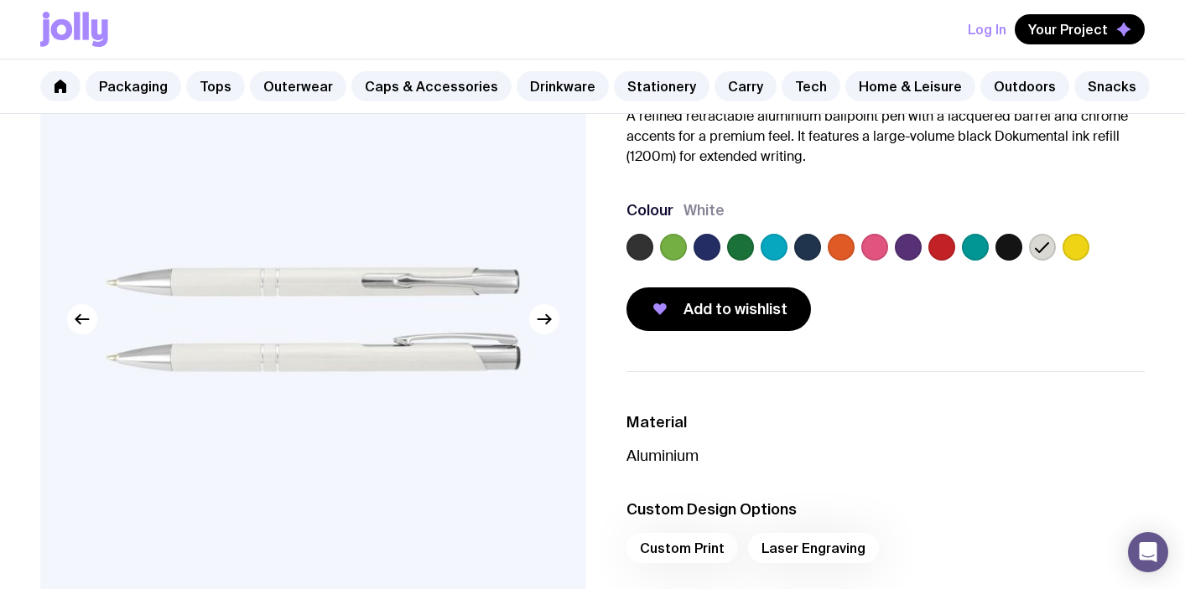
click at [818, 250] on label at bounding box center [807, 247] width 27 height 27
click at [0, 0] on input "radio" at bounding box center [0, 0] width 0 height 0
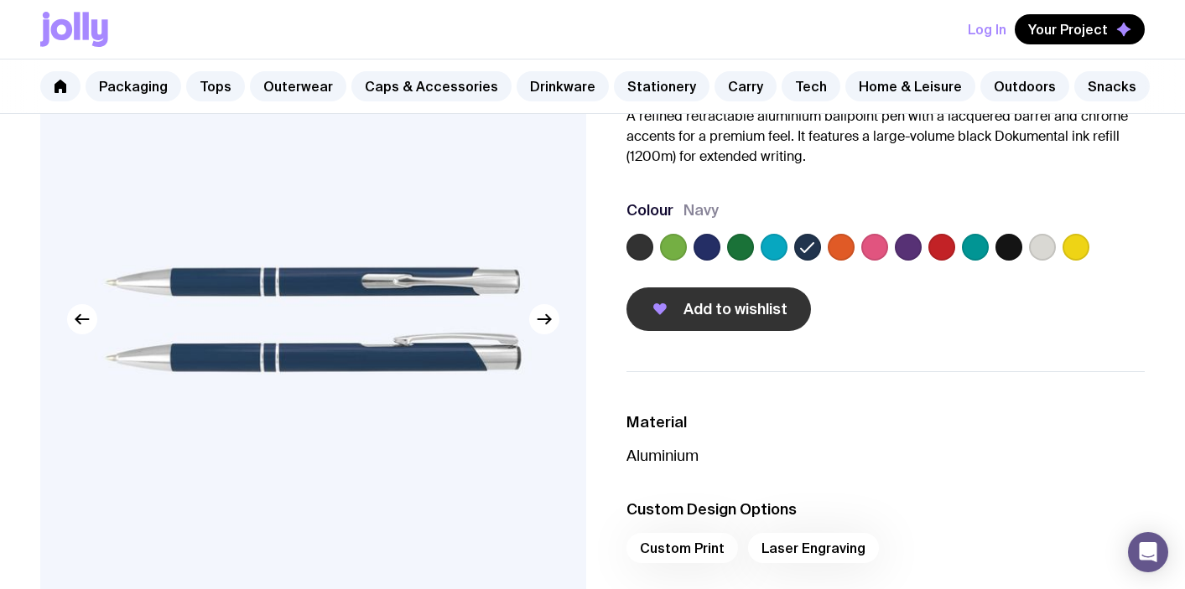
click at [678, 311] on button "Add to wishlist" at bounding box center [718, 310] width 184 height 44
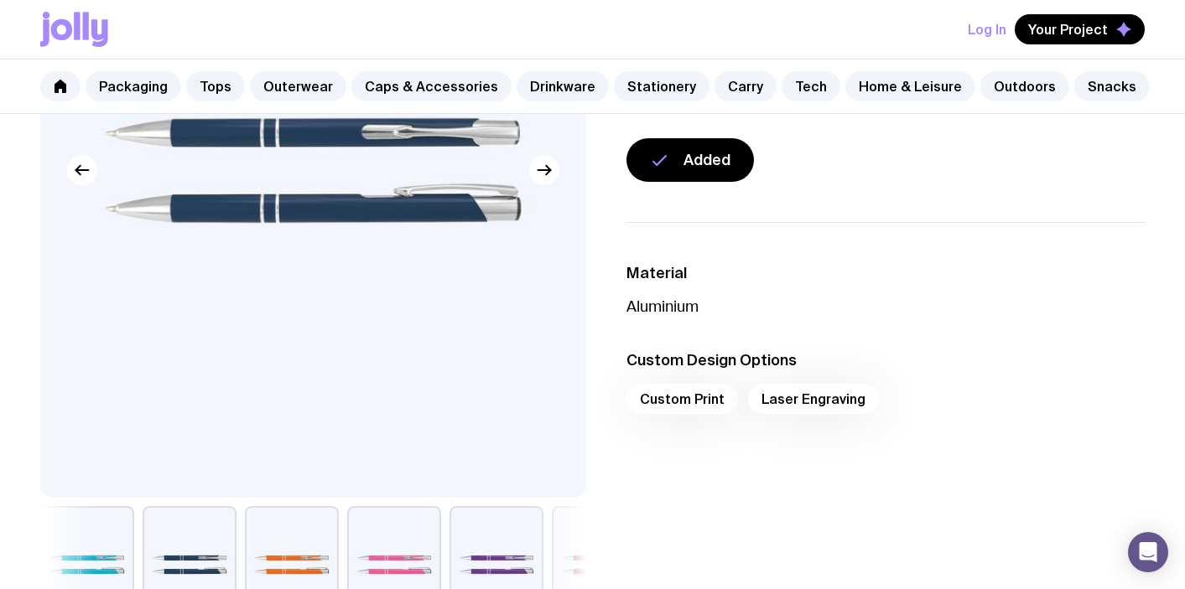
scroll to position [304, 0]
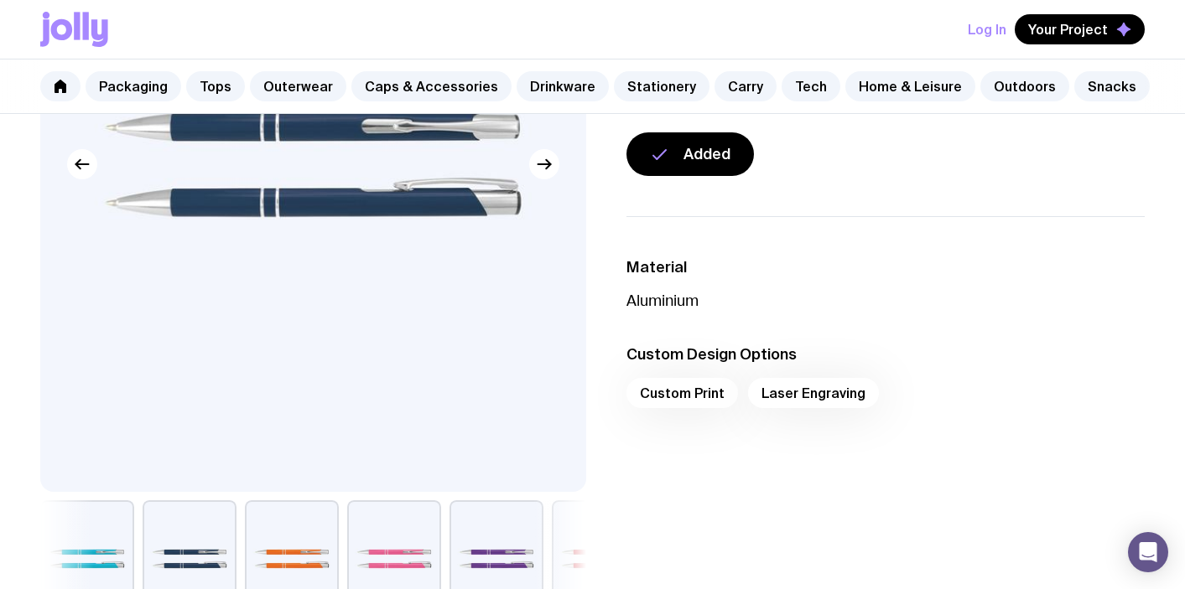
click at [673, 392] on div "Custom Print Laser Engraving" at bounding box center [885, 398] width 519 height 40
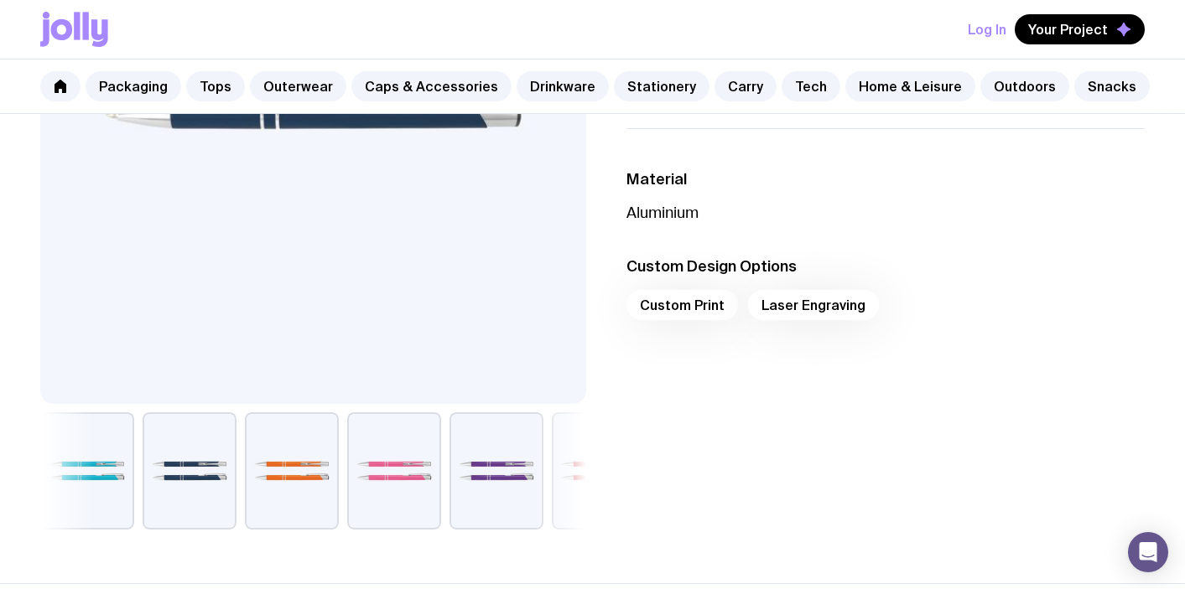
scroll to position [526, 0]
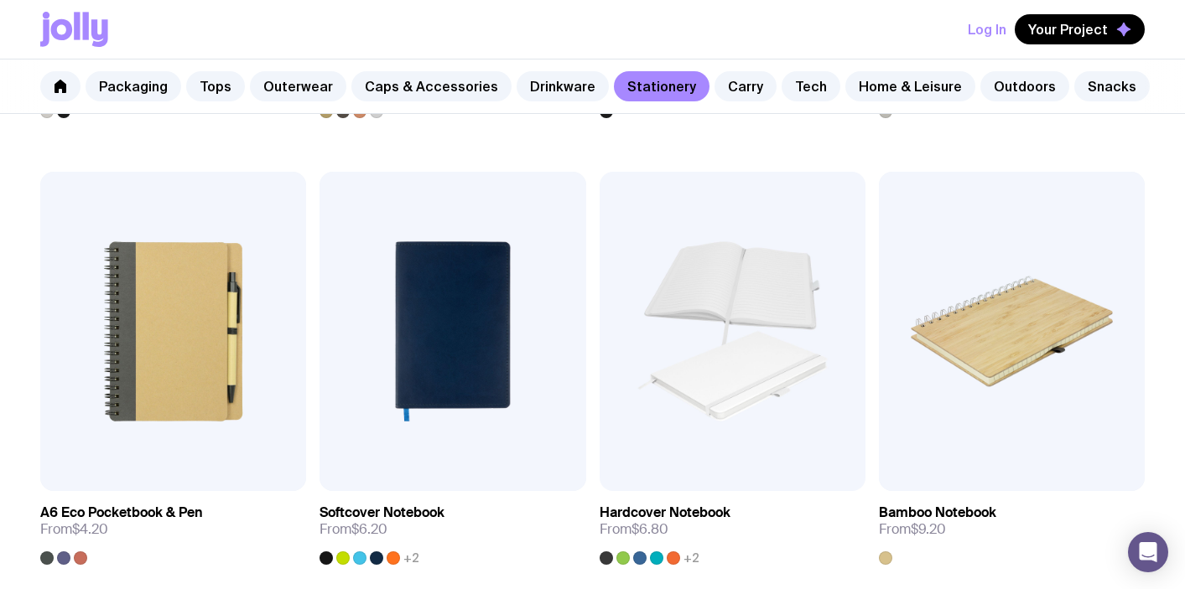
scroll to position [1160, 0]
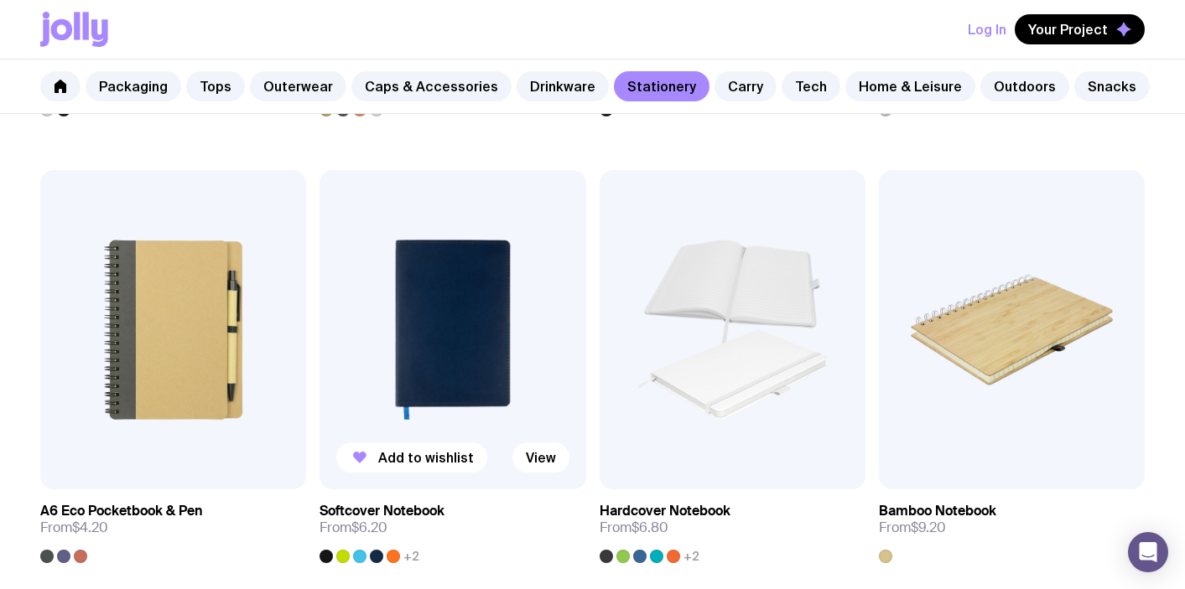
click at [481, 369] on img at bounding box center [452, 329] width 266 height 319
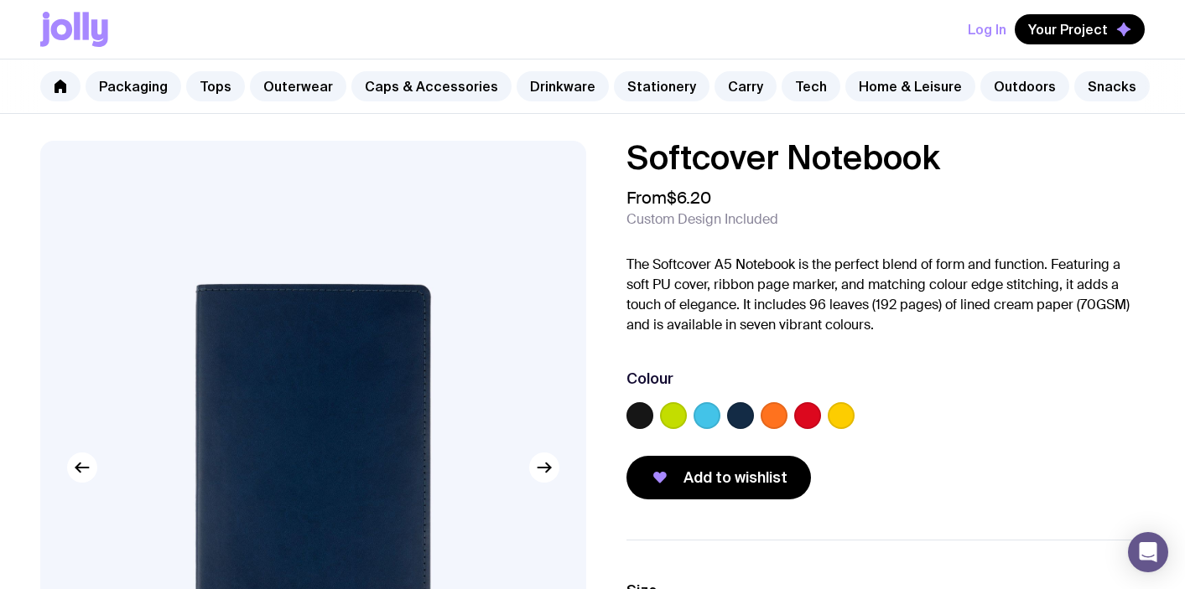
scroll to position [1, 0]
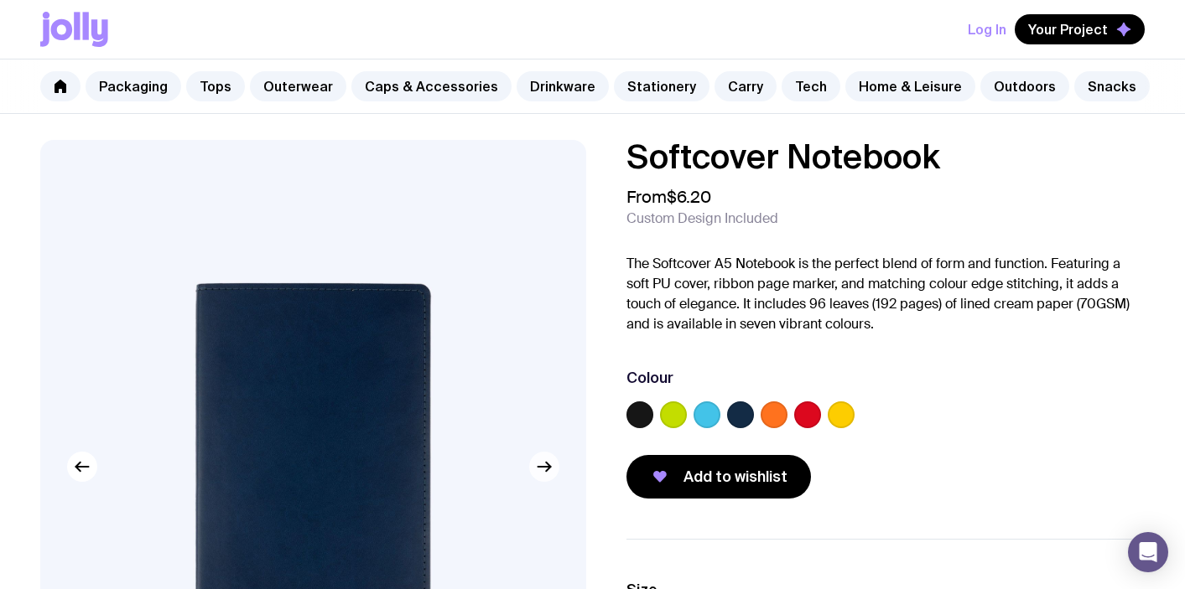
click at [541, 470] on icon "button" at bounding box center [544, 467] width 20 height 20
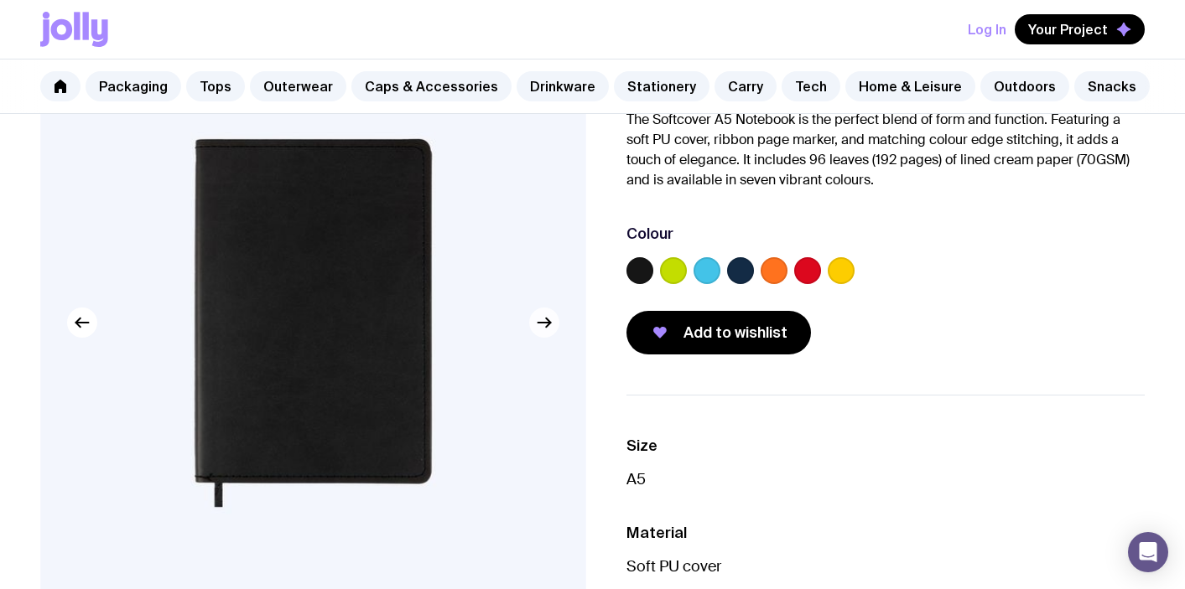
scroll to position [151, 0]
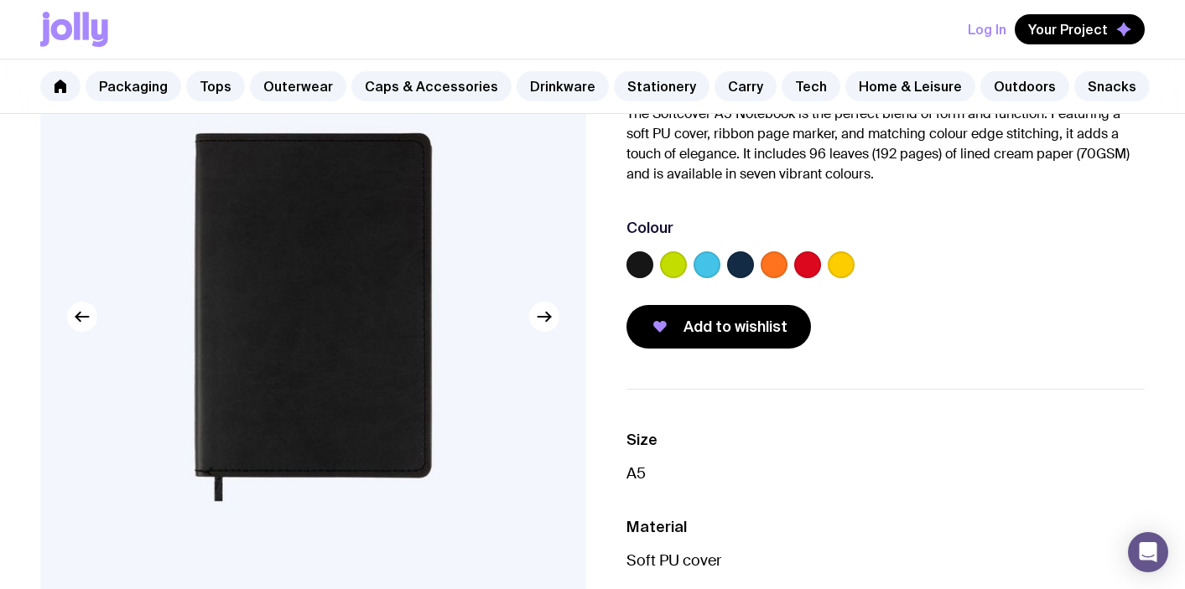
click at [735, 267] on label at bounding box center [740, 265] width 27 height 27
click at [0, 0] on input "radio" at bounding box center [0, 0] width 0 height 0
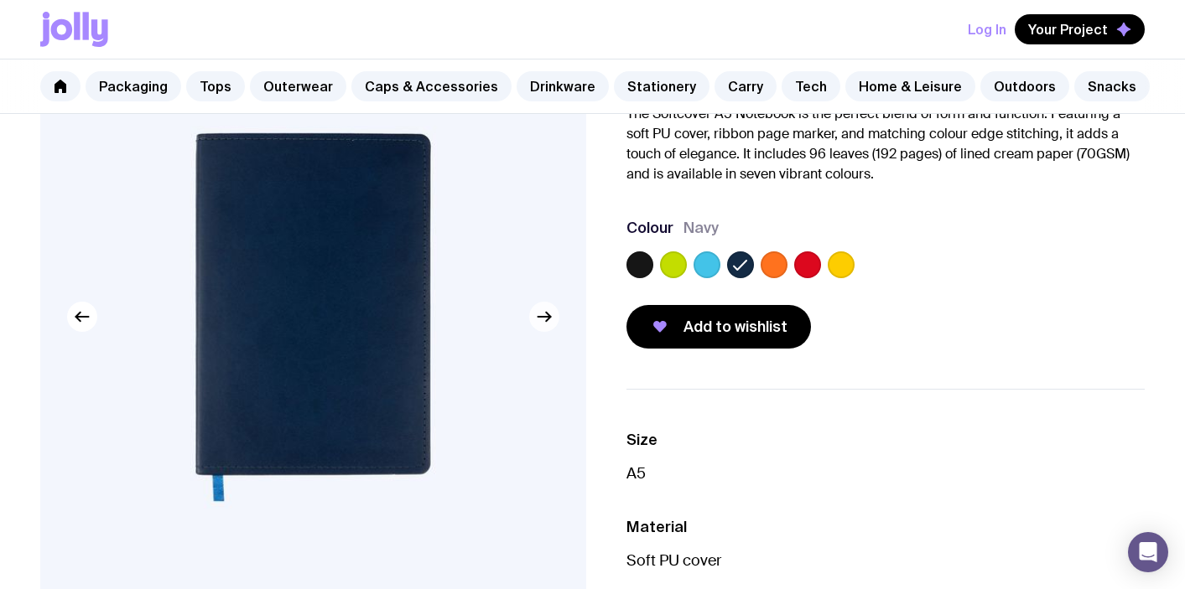
click at [547, 314] on icon "button" at bounding box center [548, 317] width 4 height 9
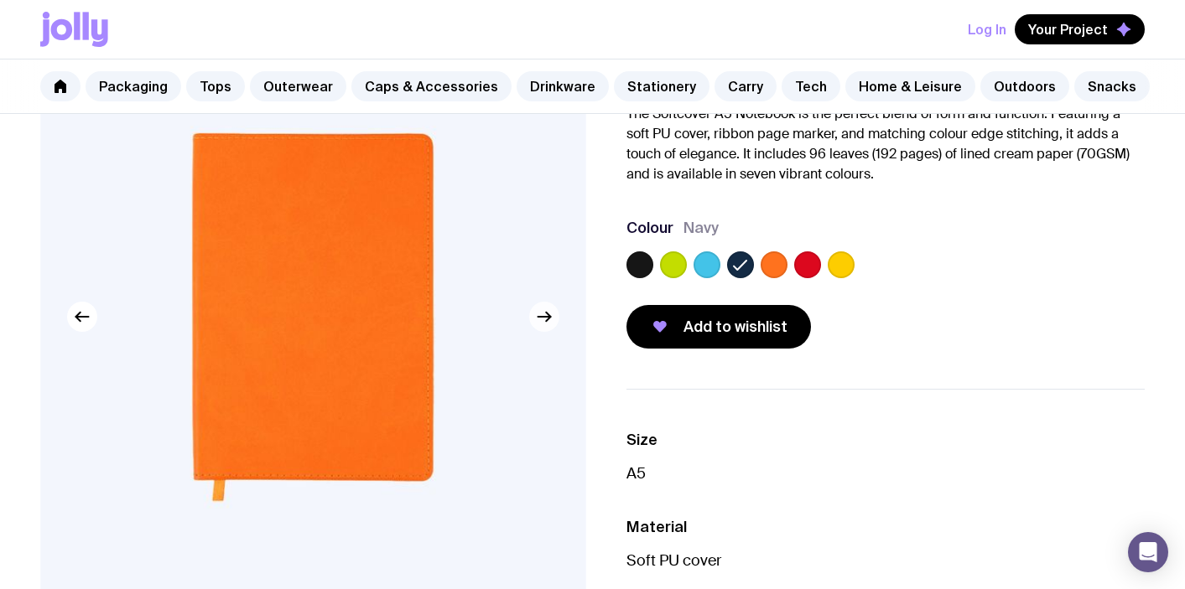
click at [546, 315] on icon "button" at bounding box center [544, 317] width 20 height 20
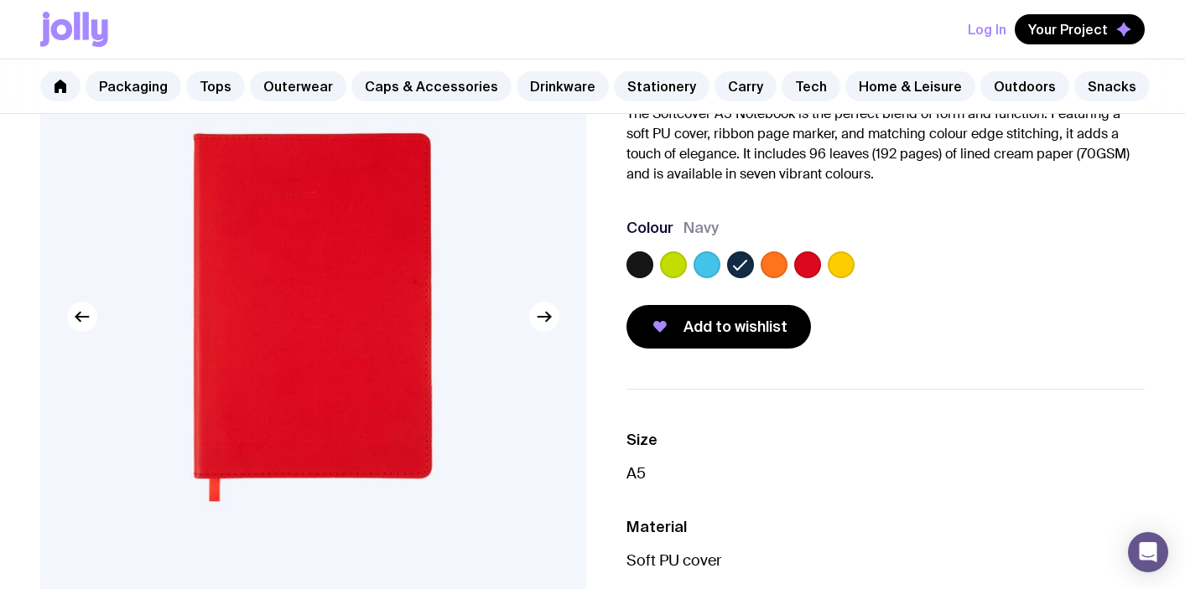
click at [740, 262] on icon at bounding box center [740, 265] width 20 height 20
click at [0, 0] on input "radio" at bounding box center [0, 0] width 0 height 0
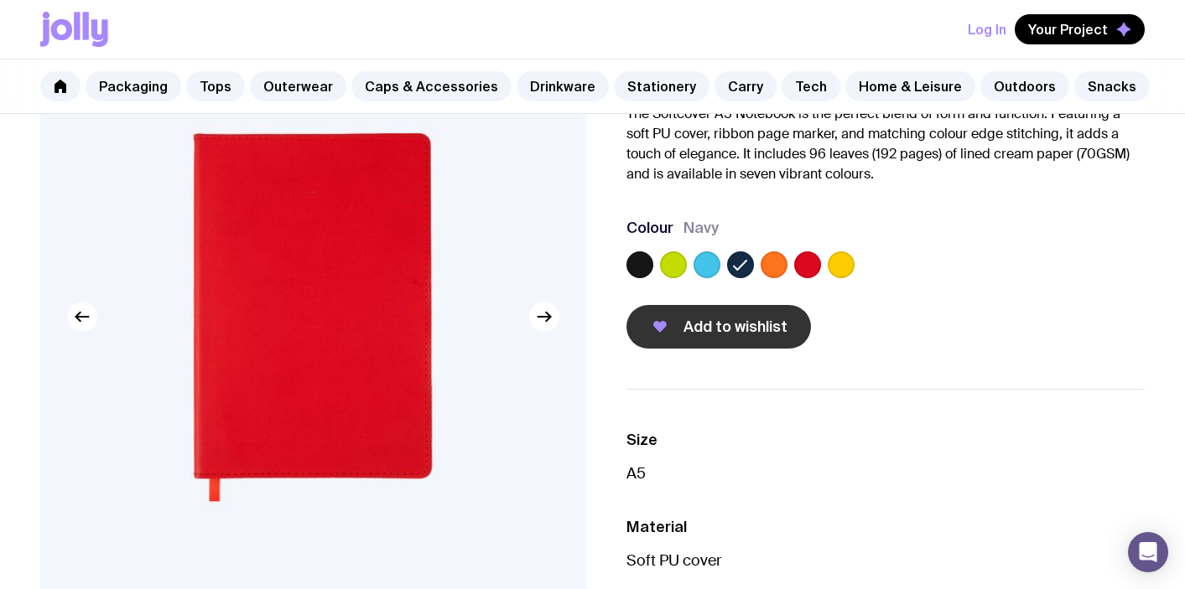
click at [747, 328] on span "Add to wishlist" at bounding box center [735, 327] width 104 height 20
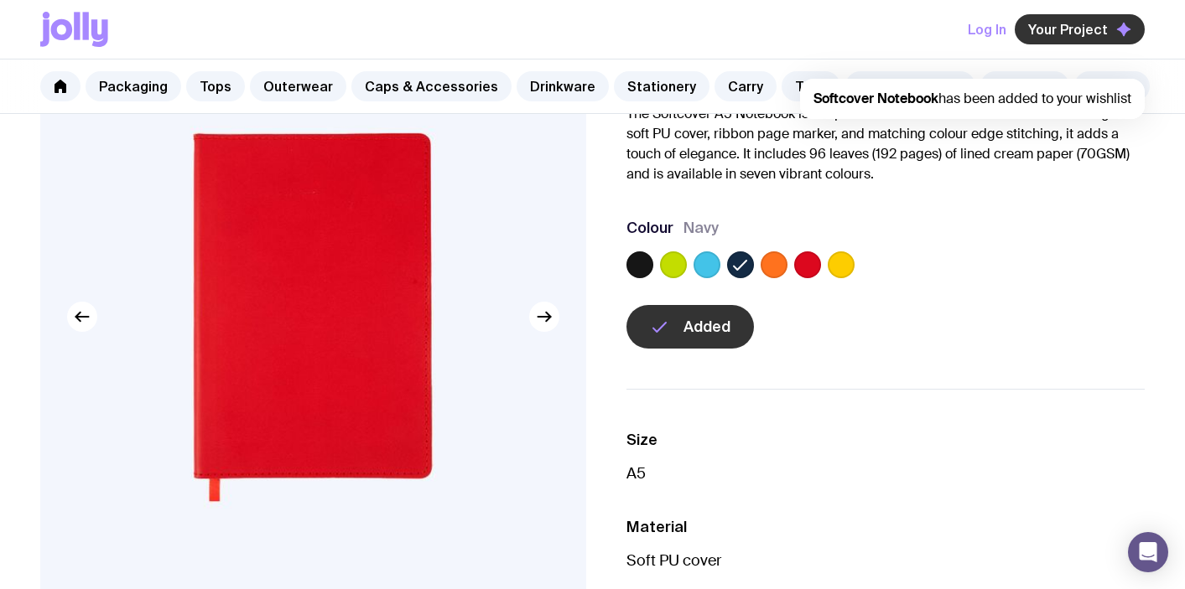
click at [1041, 31] on span "Your Project" at bounding box center [1068, 29] width 80 height 17
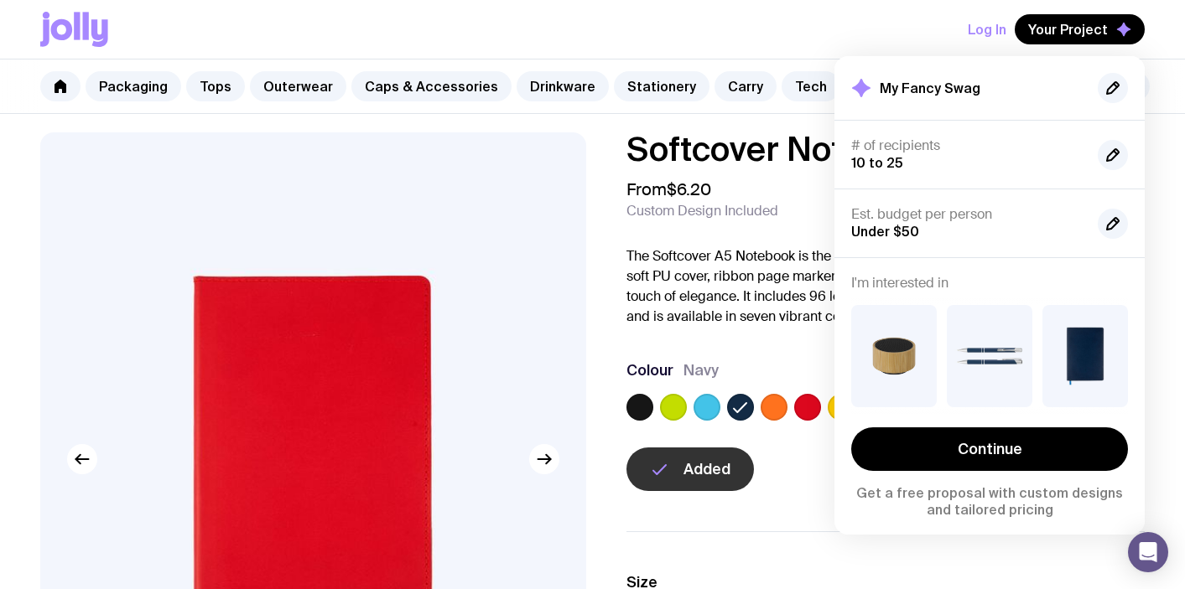
scroll to position [0, 0]
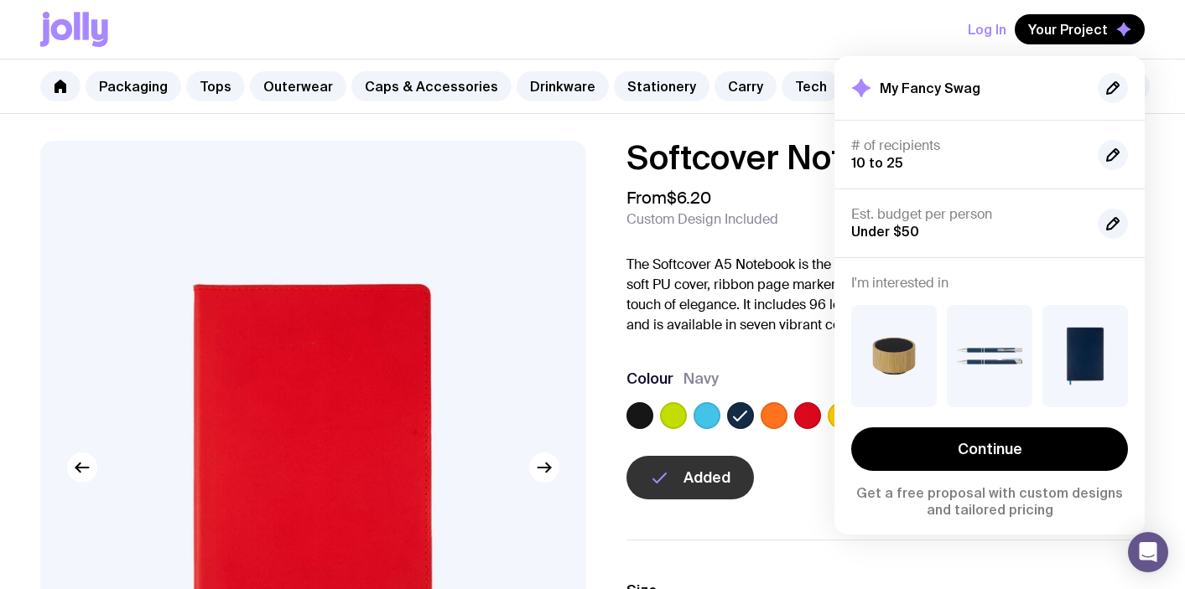
click at [761, 362] on div "Softcover Notebook From $6.20 Custom Design Included The Softcover A5 Notebook …" at bounding box center [885, 320] width 519 height 359
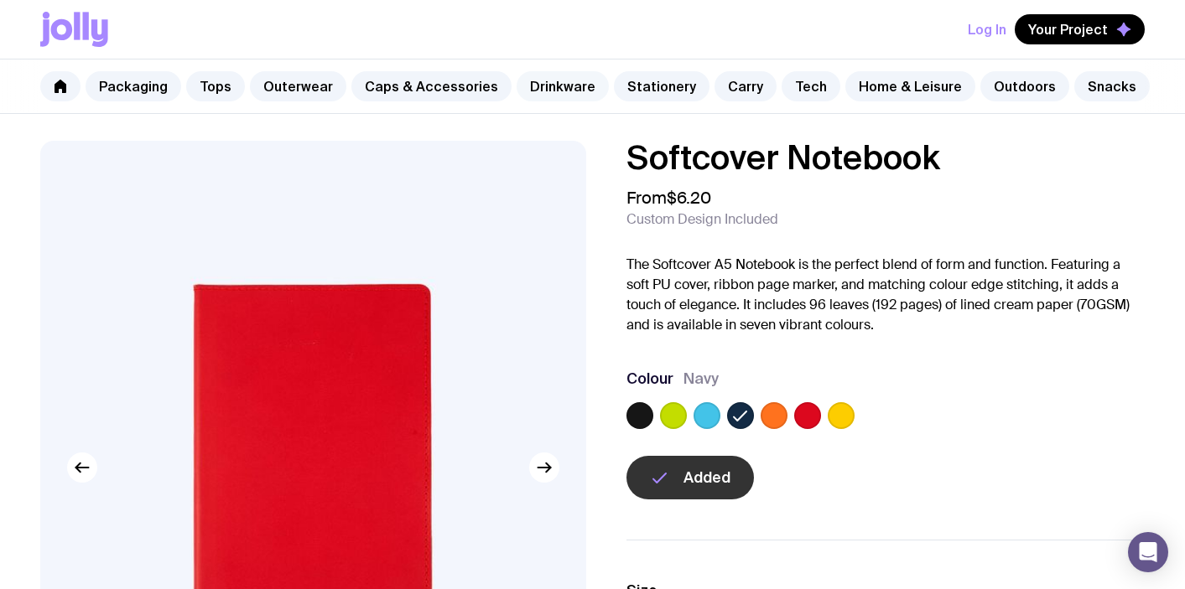
click at [536, 86] on link "Drinkware" at bounding box center [563, 86] width 92 height 30
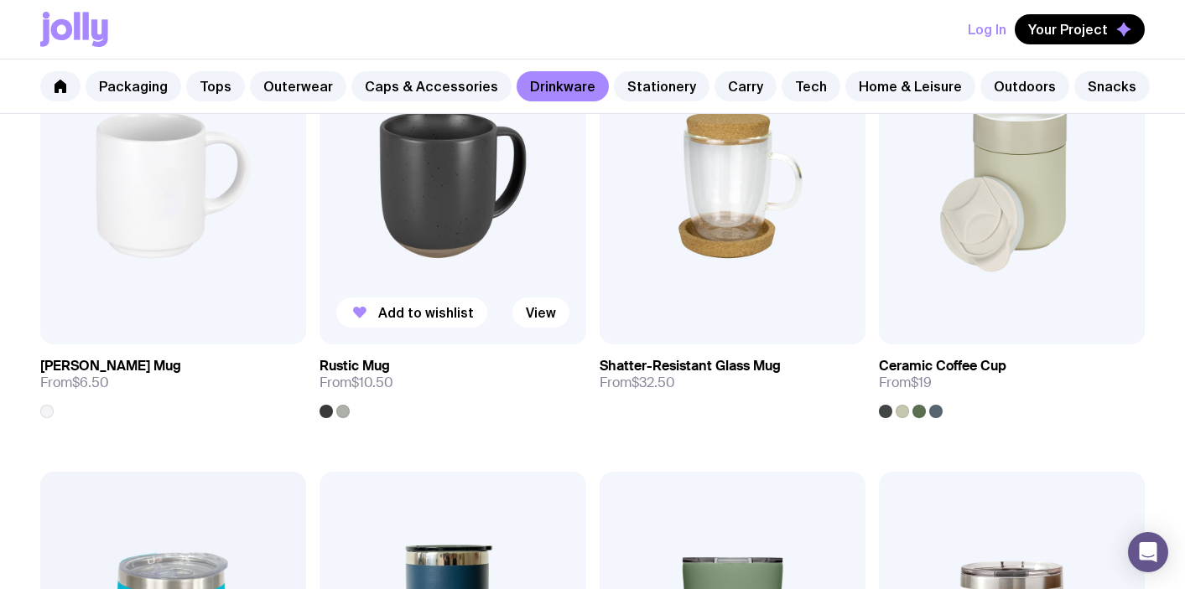
scroll to position [407, 0]
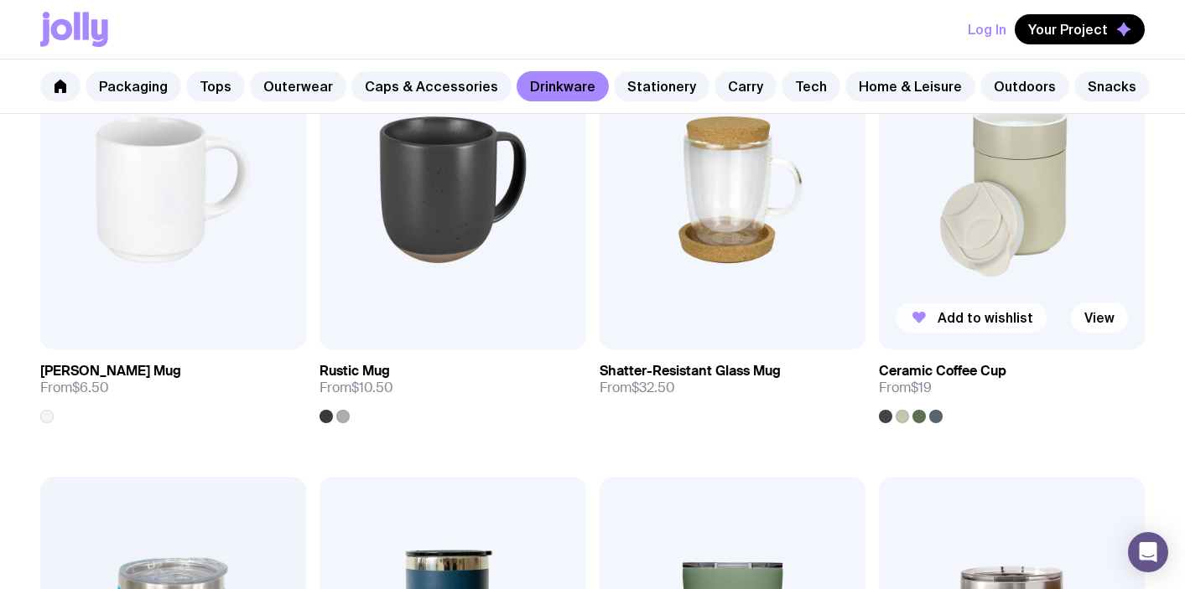
click at [989, 314] on span "Add to wishlist" at bounding box center [985, 317] width 96 height 17
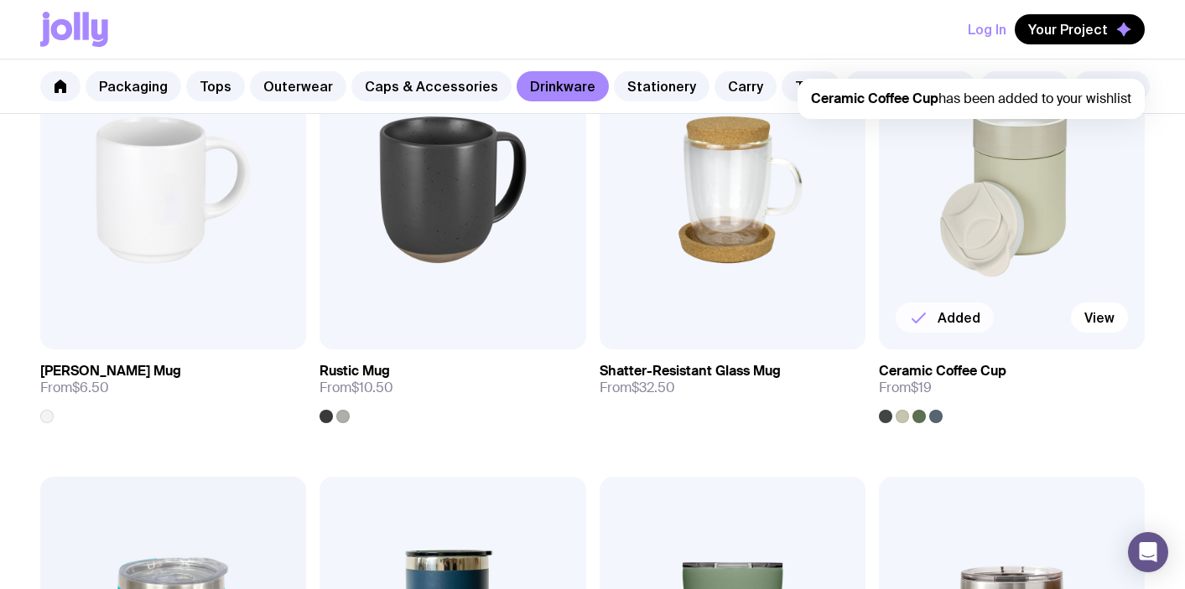
click at [997, 234] on img at bounding box center [1012, 189] width 266 height 319
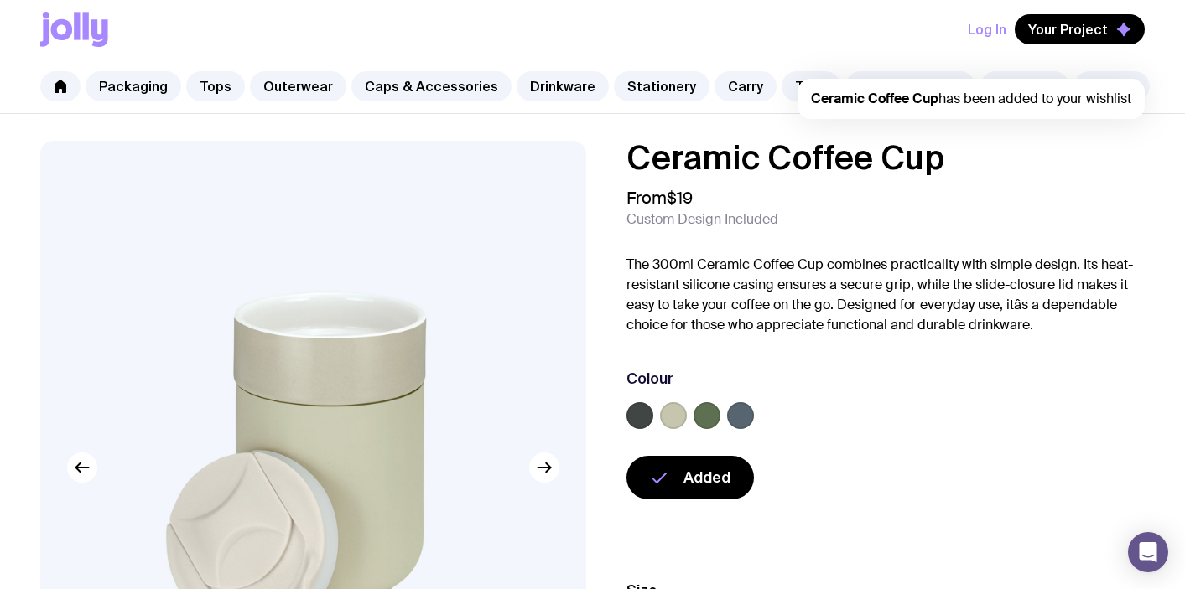
click at [748, 408] on label at bounding box center [740, 415] width 27 height 27
click at [0, 0] on input "radio" at bounding box center [0, 0] width 0 height 0
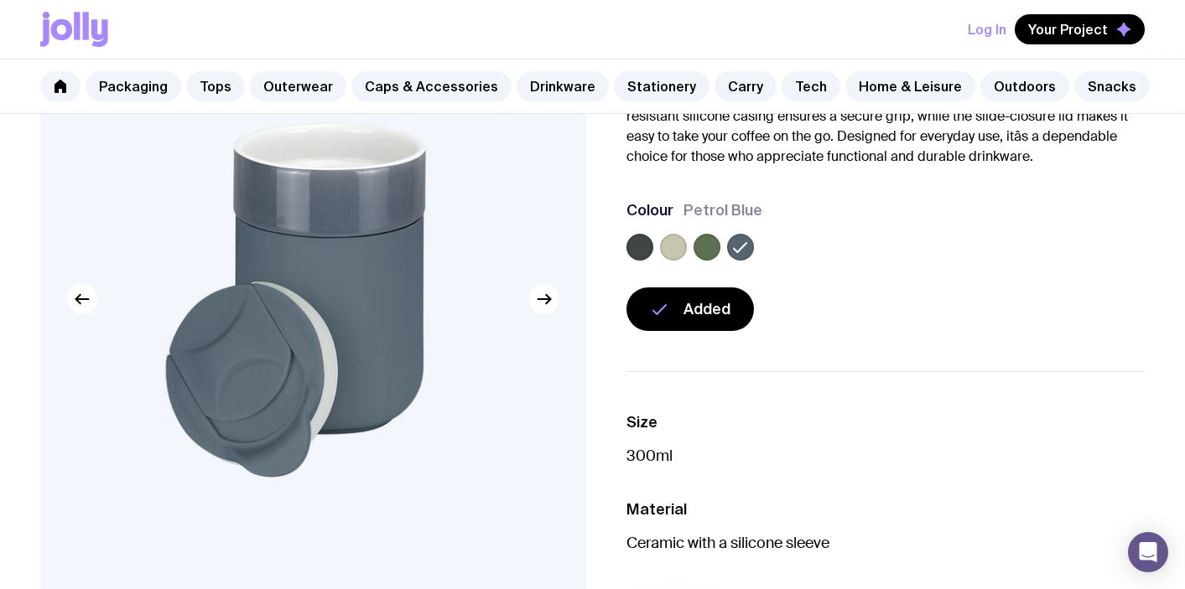
scroll to position [169, 0]
click at [702, 247] on label at bounding box center [706, 246] width 27 height 27
click at [0, 0] on input "radio" at bounding box center [0, 0] width 0 height 0
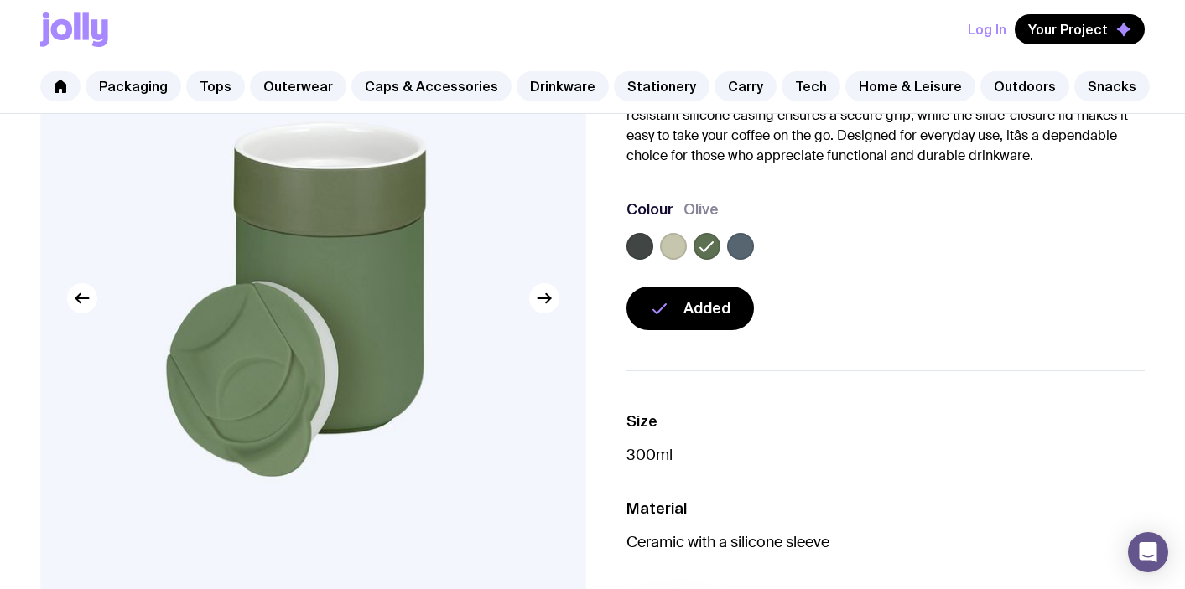
click at [675, 242] on label at bounding box center [673, 246] width 27 height 27
click at [0, 0] on input "radio" at bounding box center [0, 0] width 0 height 0
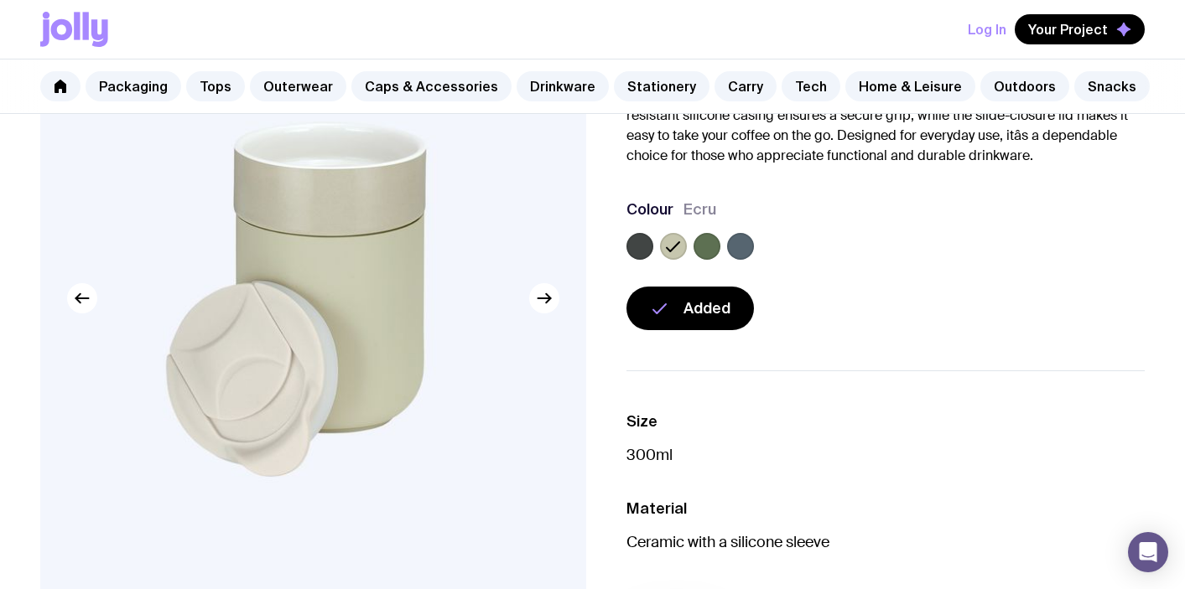
click at [648, 244] on label at bounding box center [639, 246] width 27 height 27
click at [0, 0] on input "radio" at bounding box center [0, 0] width 0 height 0
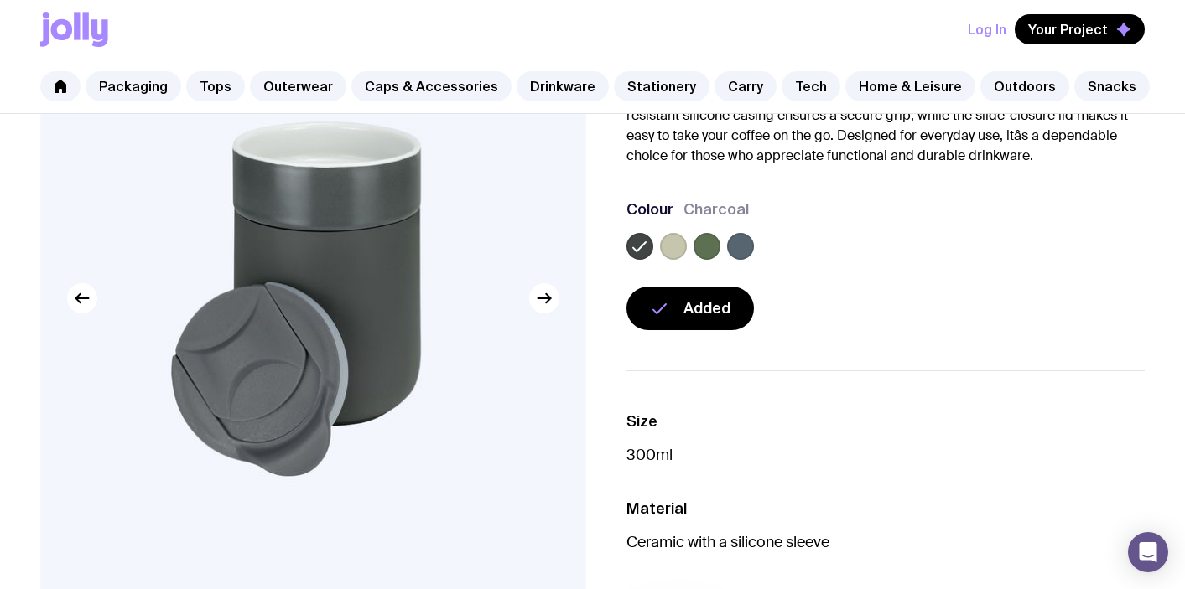
click at [681, 246] on label at bounding box center [673, 246] width 27 height 27
click at [0, 0] on input "radio" at bounding box center [0, 0] width 0 height 0
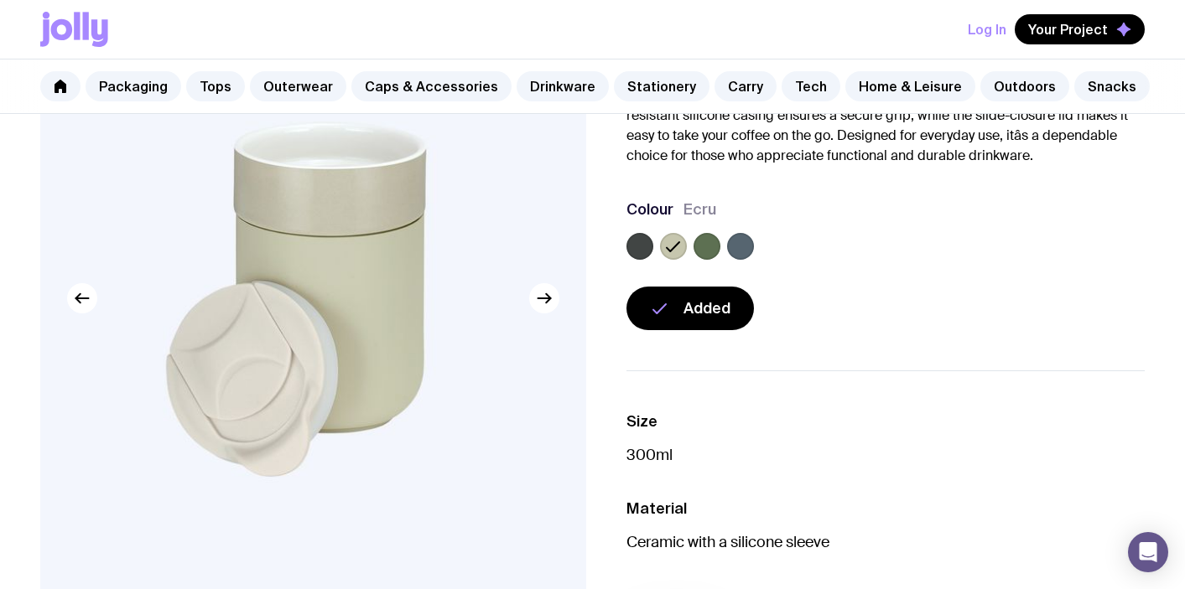
click at [727, 253] on div at bounding box center [740, 246] width 27 height 27
click at [740, 247] on label at bounding box center [740, 246] width 27 height 27
click at [0, 0] on input "radio" at bounding box center [0, 0] width 0 height 0
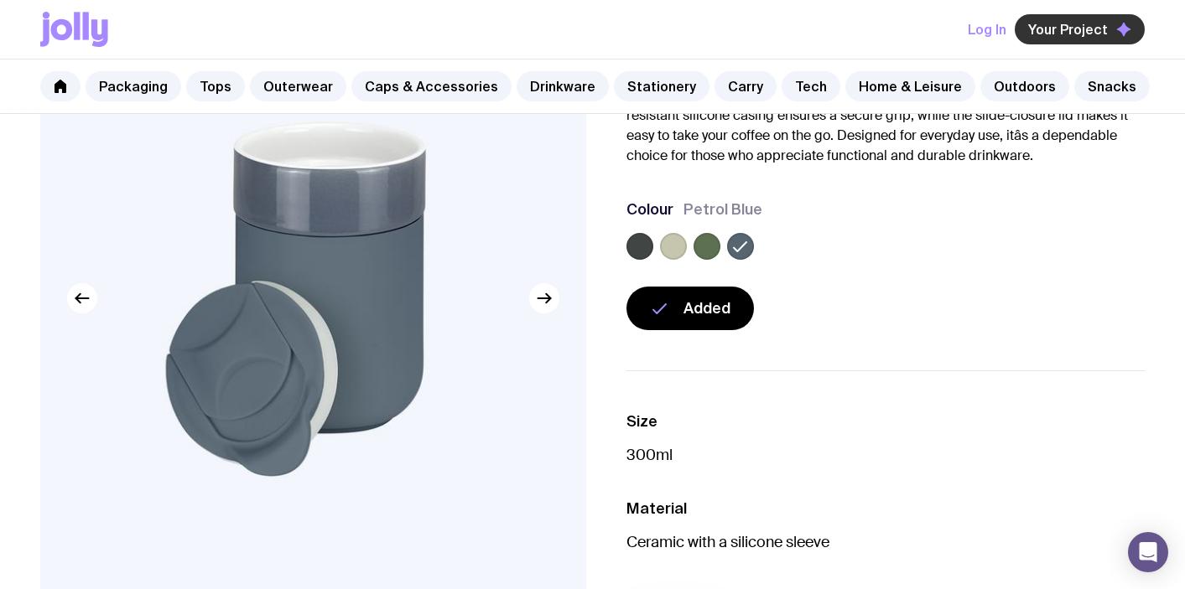
click at [1052, 24] on span "Your Project" at bounding box center [1068, 29] width 80 height 17
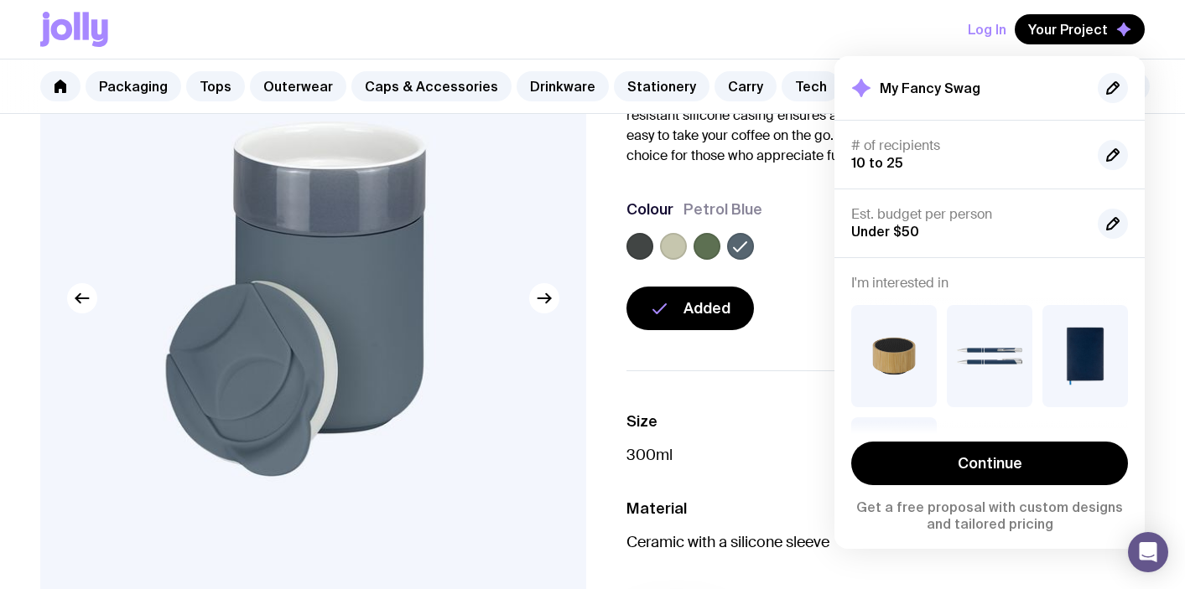
scroll to position [98, 0]
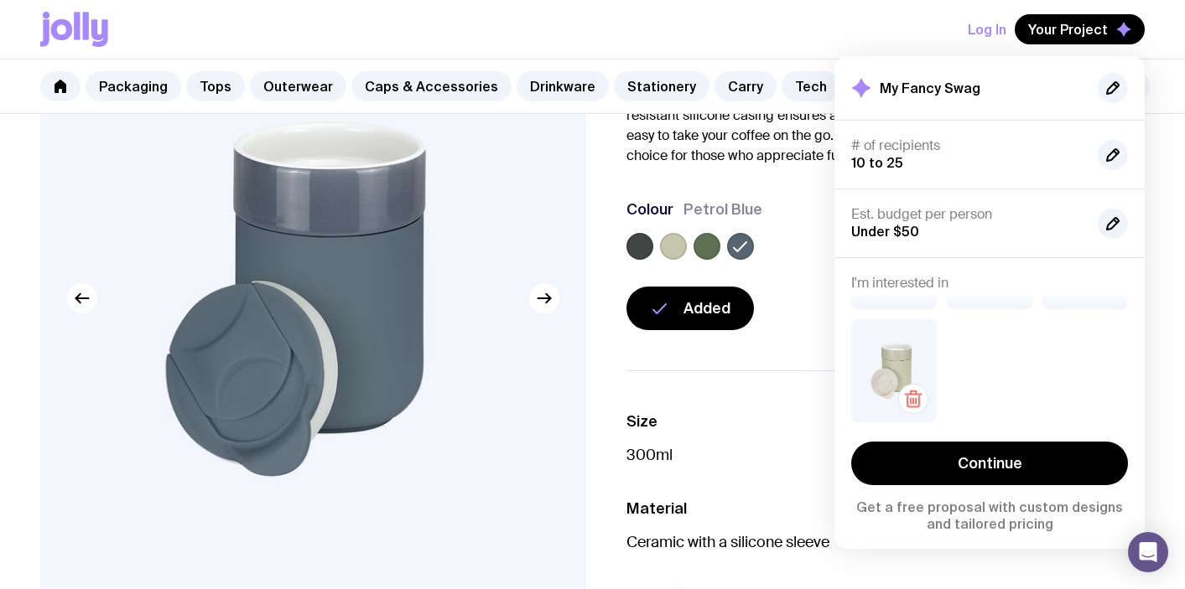
click at [901, 365] on img at bounding box center [894, 370] width 86 height 102
click at [915, 404] on icon "button" at bounding box center [913, 399] width 20 height 20
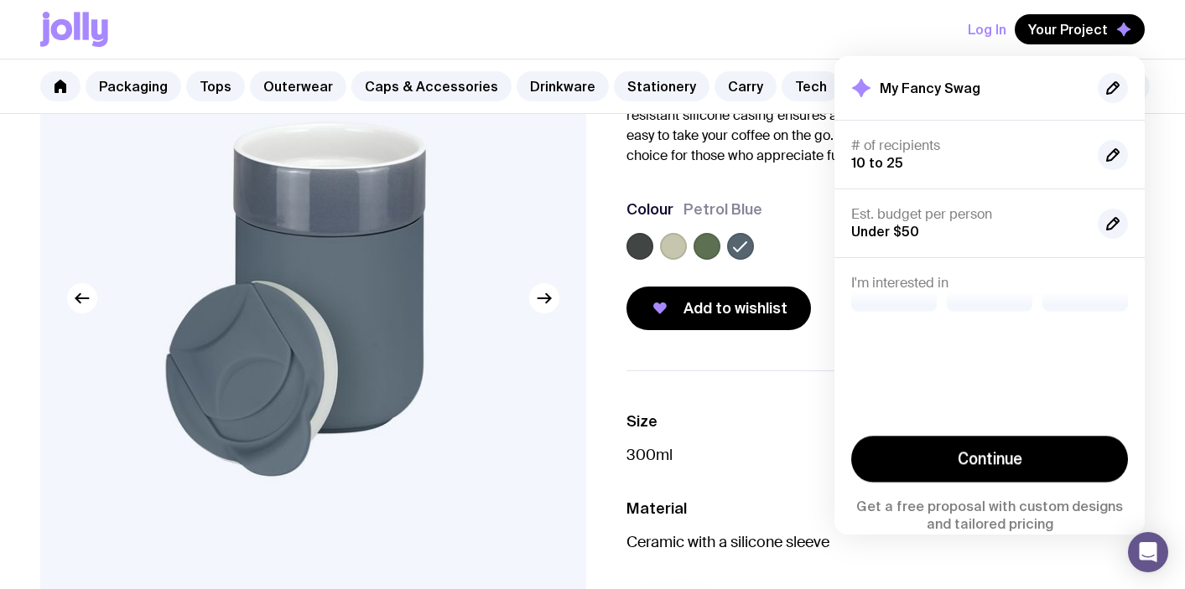
scroll to position [0, 0]
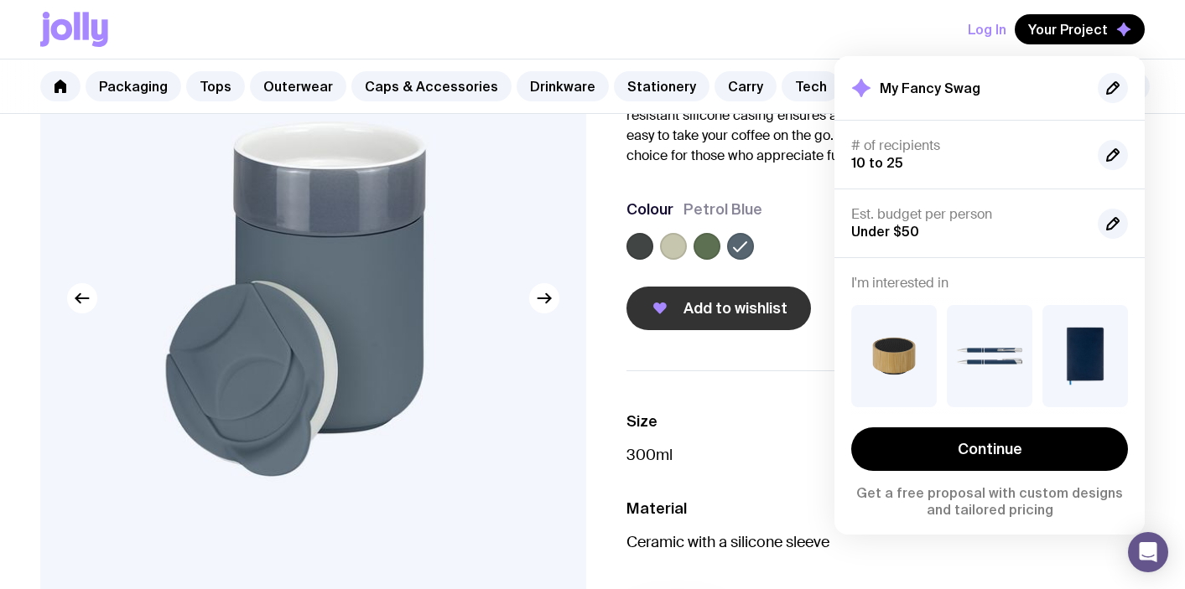
click at [773, 307] on span "Add to wishlist" at bounding box center [735, 309] width 104 height 20
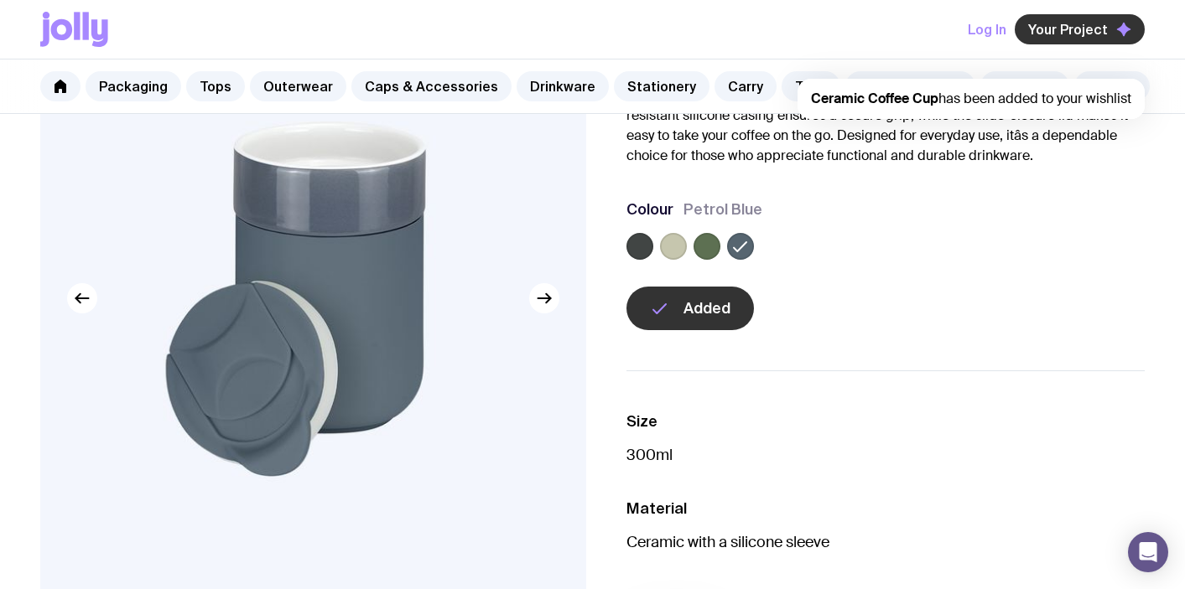
click at [1099, 22] on span "Your Project" at bounding box center [1068, 29] width 80 height 17
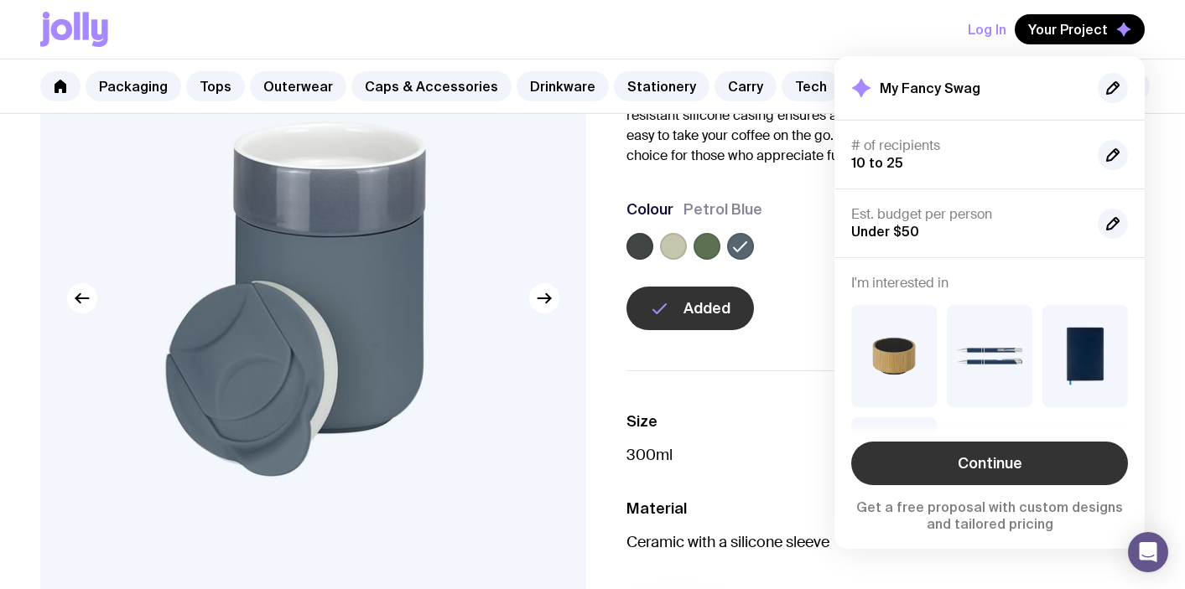
click at [974, 460] on link "Continue" at bounding box center [989, 464] width 277 height 44
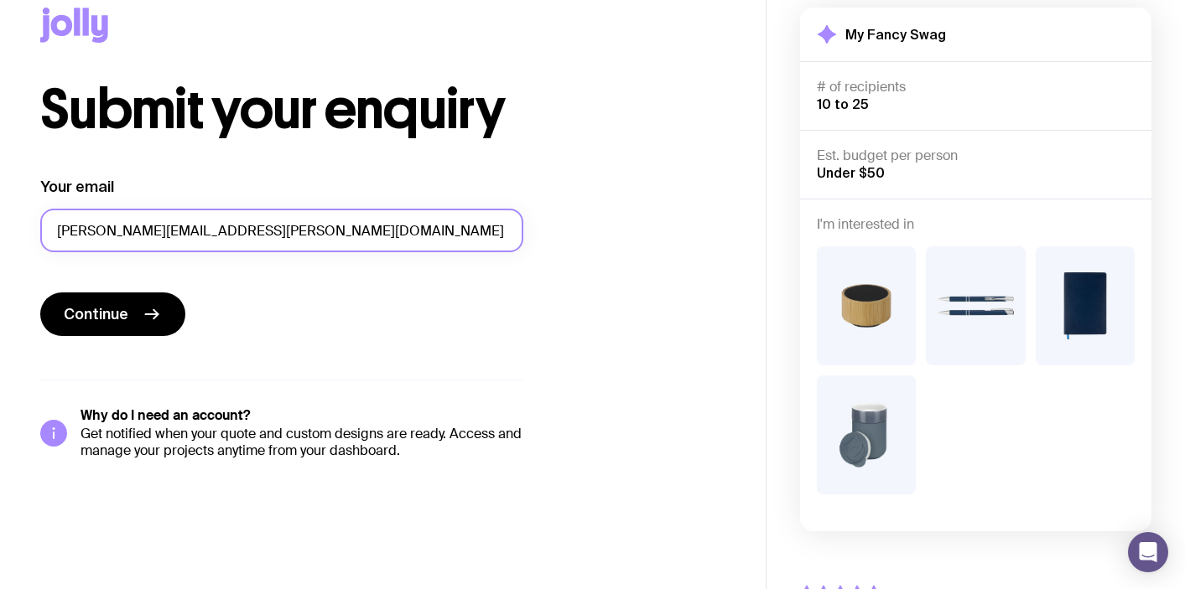
scroll to position [27, 0]
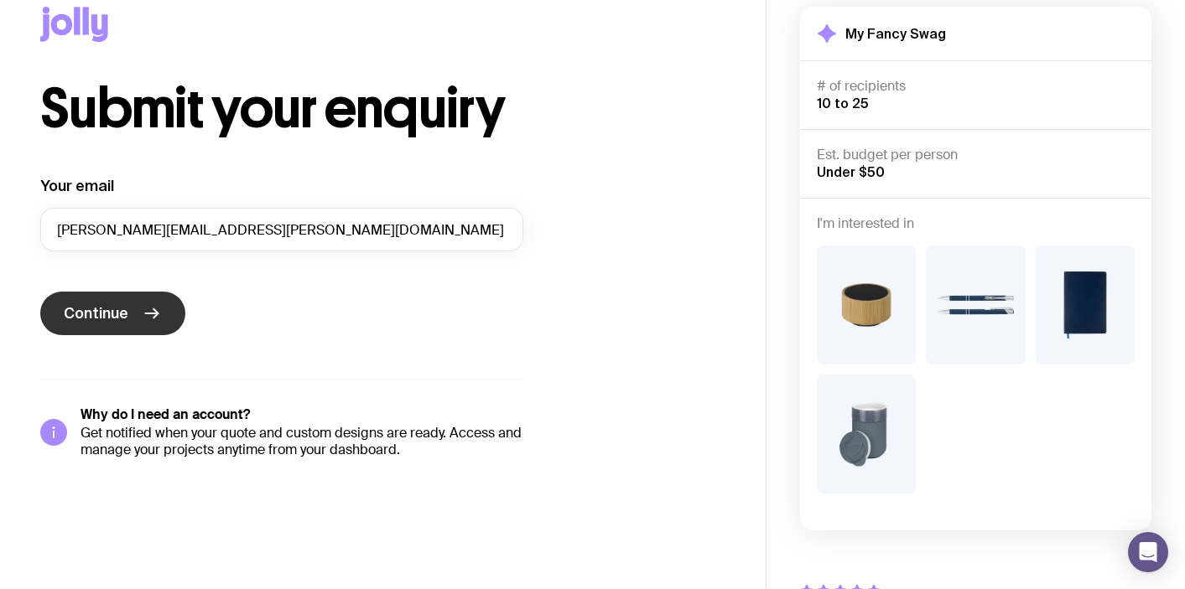
click at [155, 305] on icon "submit" at bounding box center [152, 314] width 20 height 20
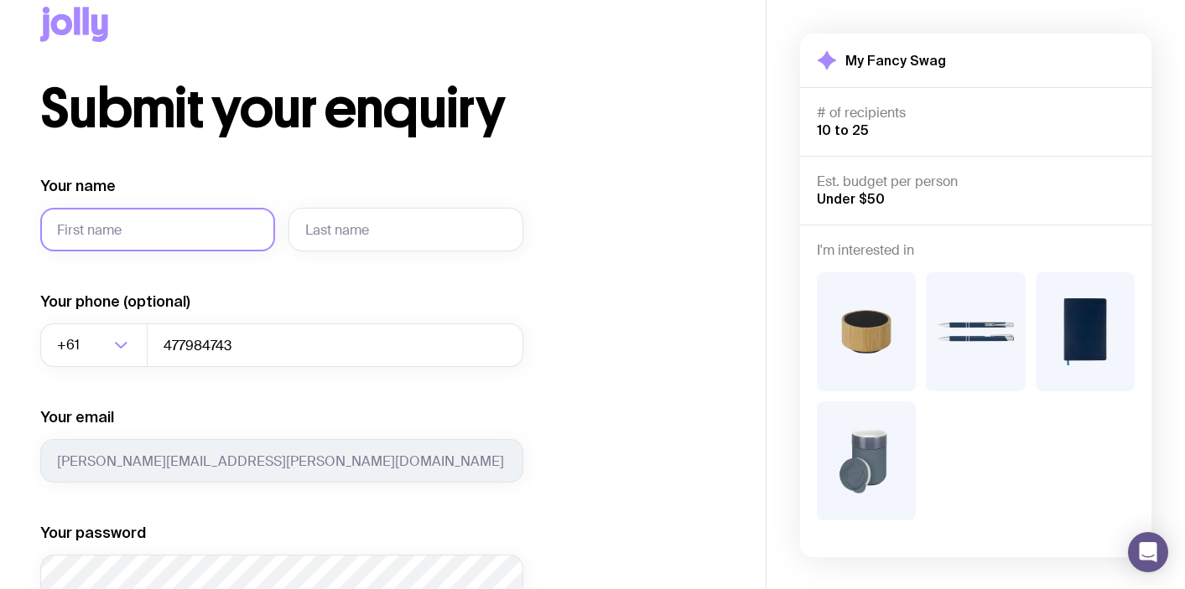
click at [174, 227] on input "Your name" at bounding box center [157, 230] width 235 height 44
type input "l"
type input "[PERSON_NAME]"
click at [319, 229] on input "text" at bounding box center [405, 230] width 235 height 44
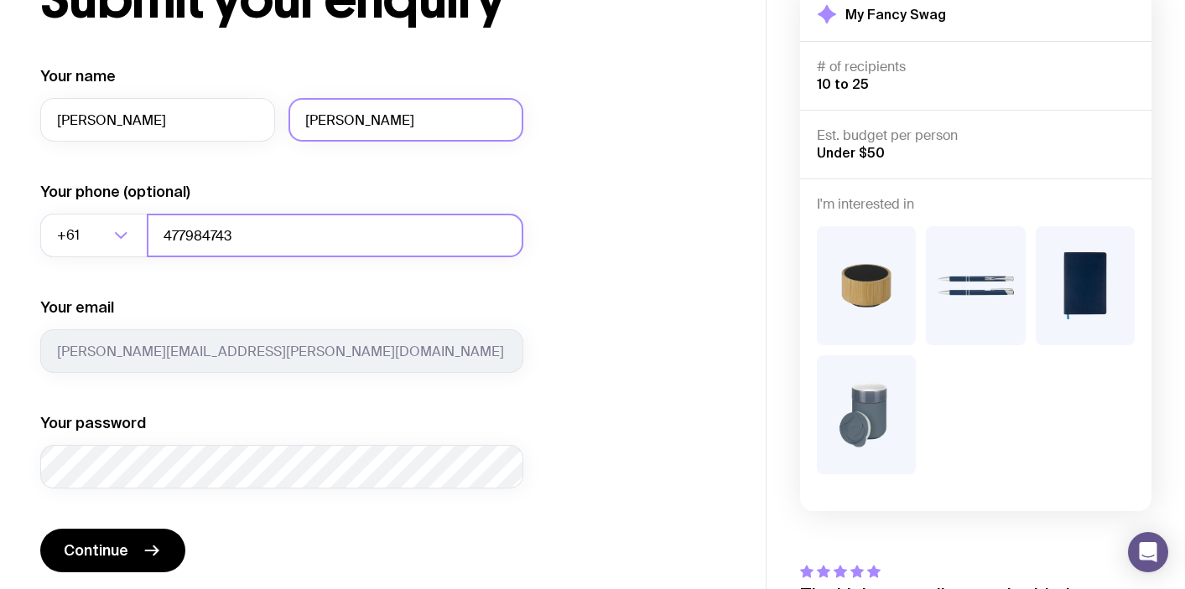
scroll to position [194, 0]
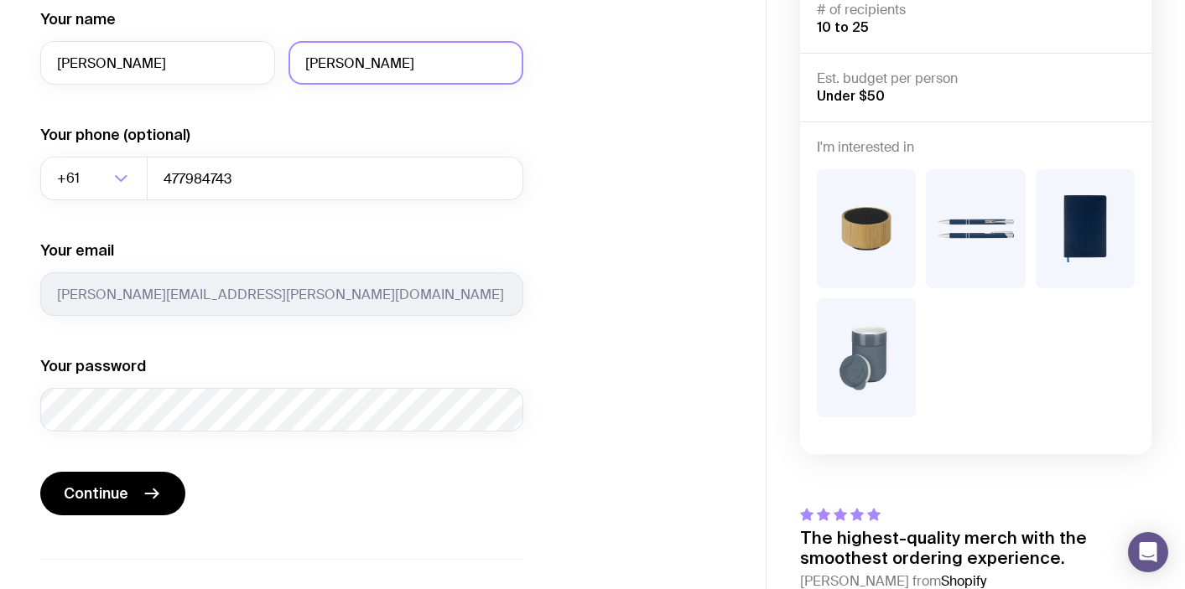
type input "[PERSON_NAME]"
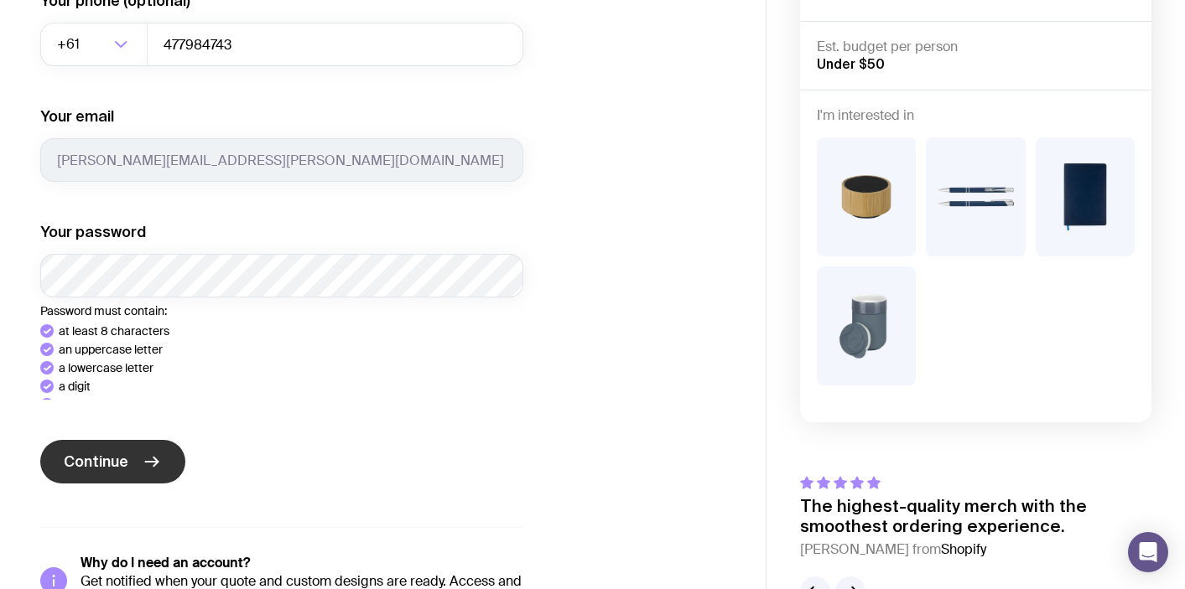
click at [127, 465] on button "Continue" at bounding box center [112, 462] width 145 height 44
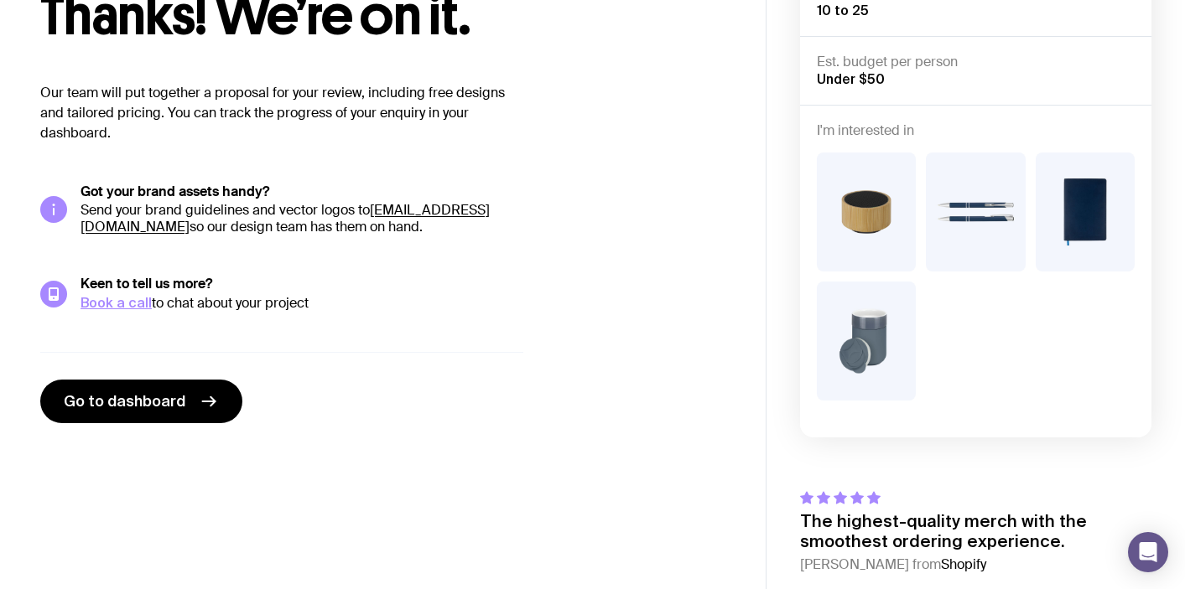
scroll to position [66, 0]
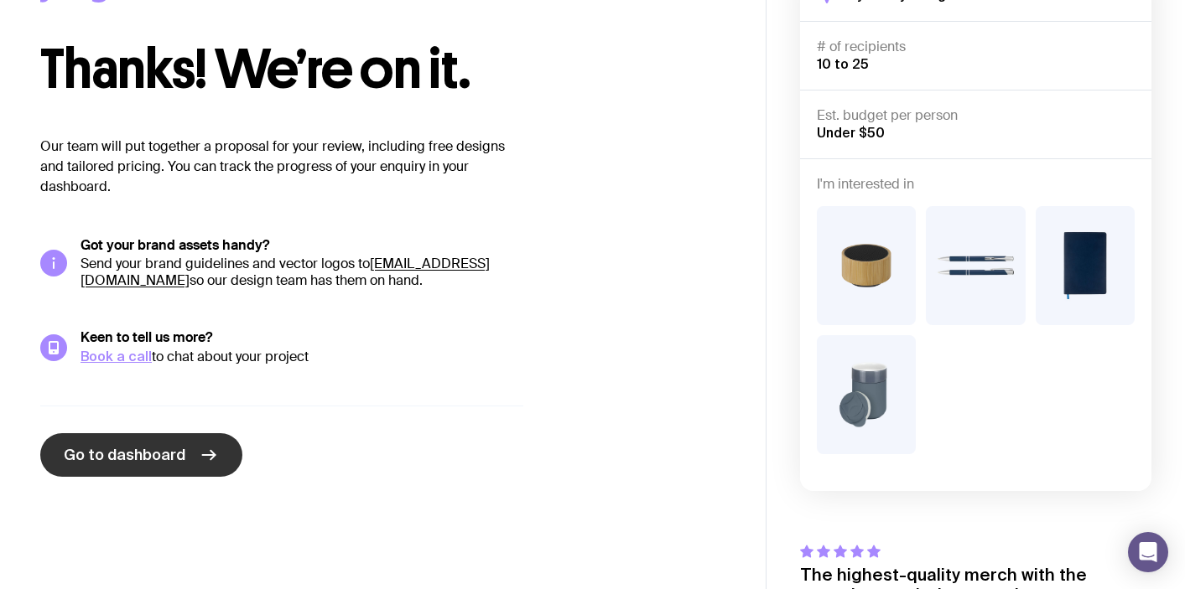
click at [94, 468] on link "Go to dashboard" at bounding box center [141, 456] width 202 height 44
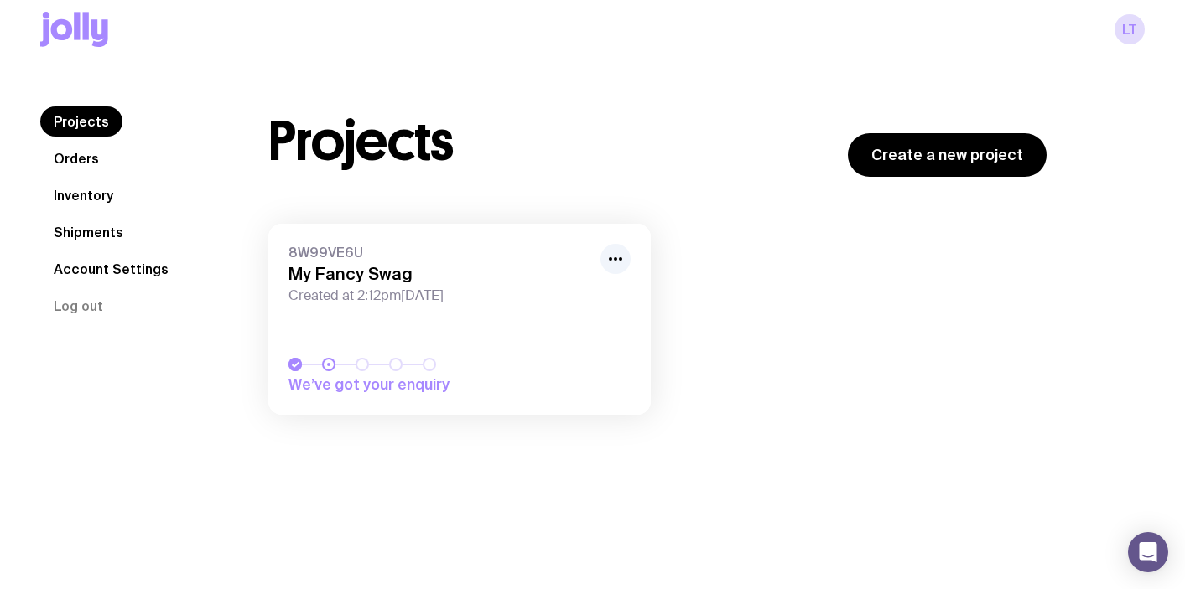
scroll to position [51, 0]
